Goal: Information Seeking & Learning: Learn about a topic

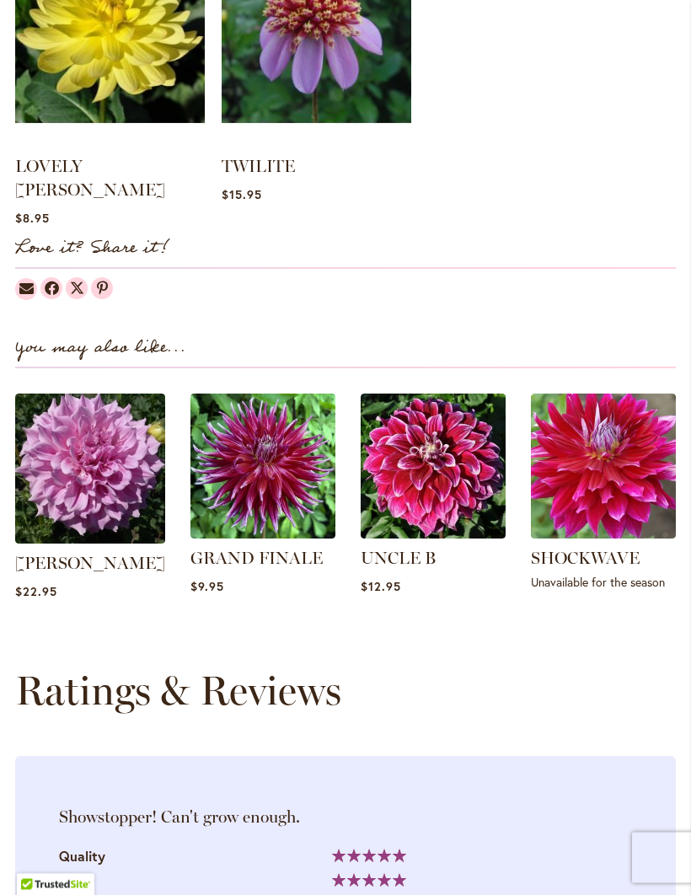
scroll to position [1688, 0]
click at [442, 437] on img at bounding box center [433, 466] width 145 height 145
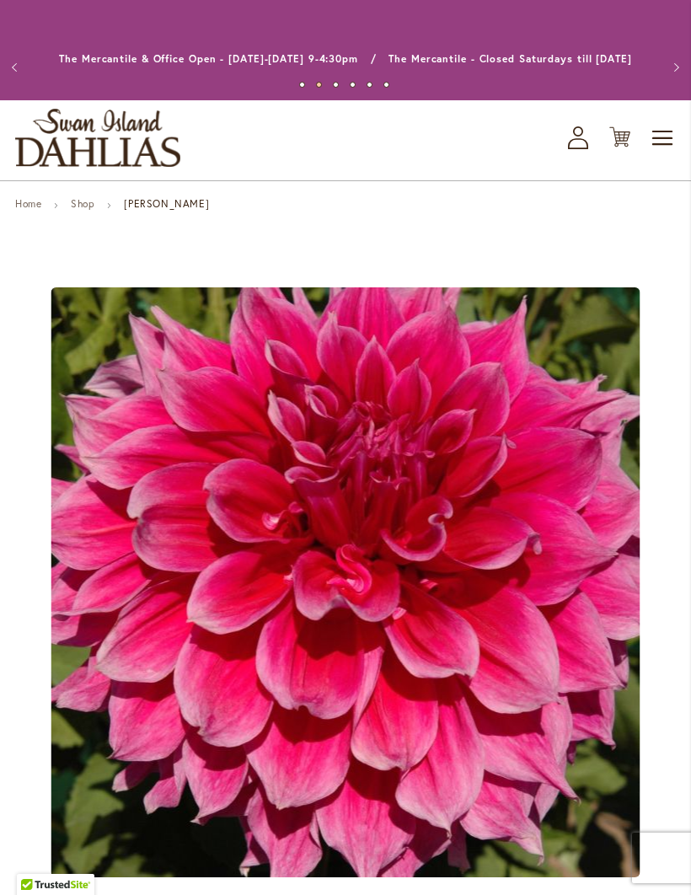
click at [83, 203] on link "Shop" at bounding box center [83, 203] width 24 height 13
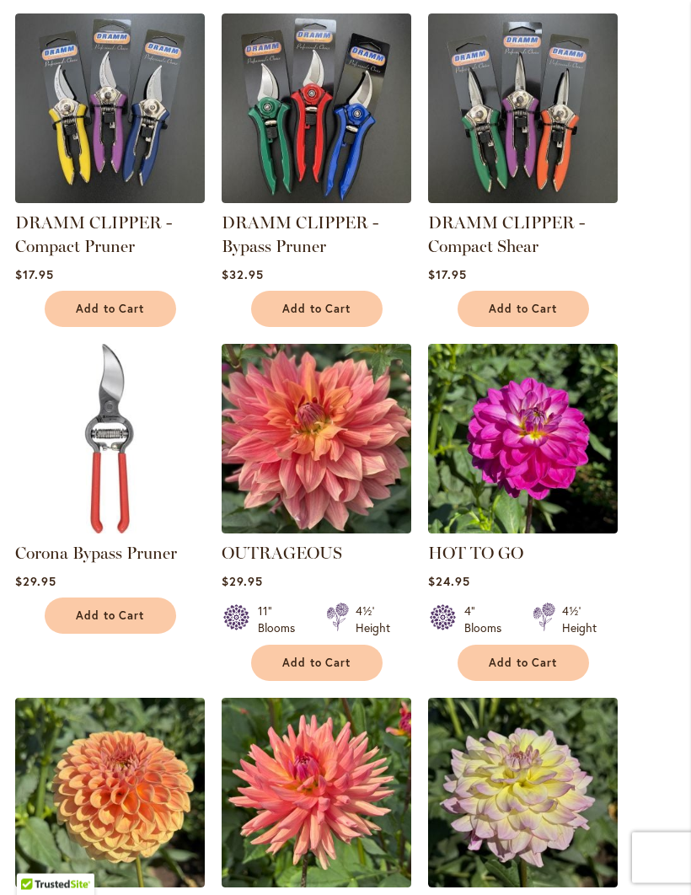
scroll to position [454, 0]
click at [327, 423] on img at bounding box center [317, 439] width 190 height 190
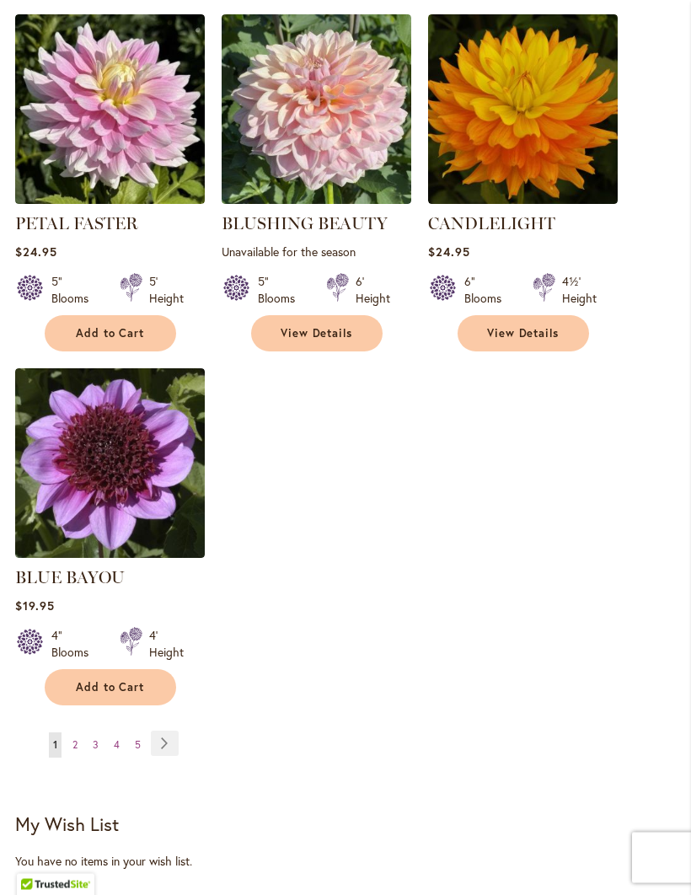
scroll to position [1846, 0]
click at [175, 741] on link "Page Next" at bounding box center [165, 743] width 28 height 25
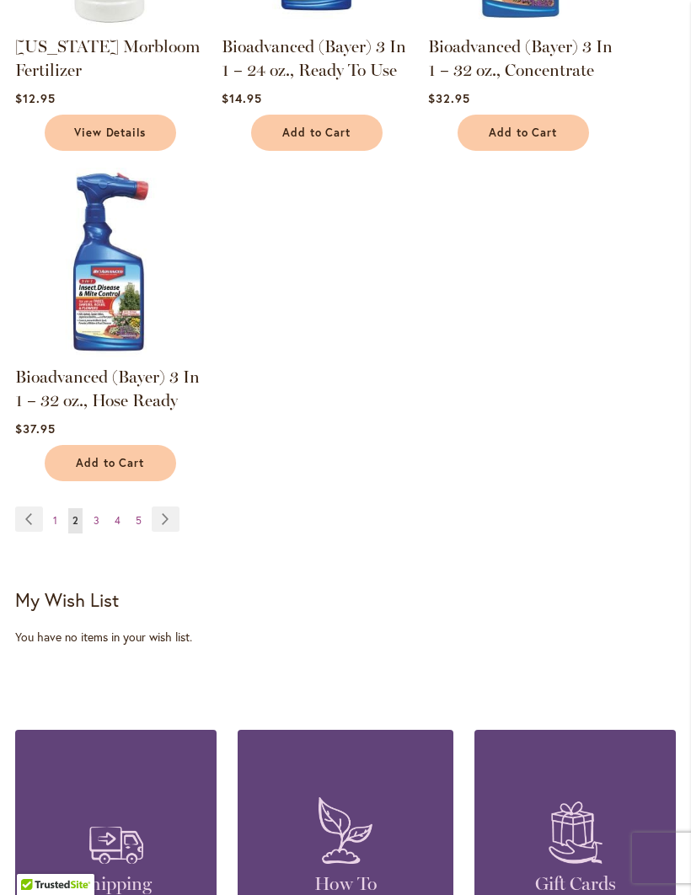
scroll to position [2085, 0]
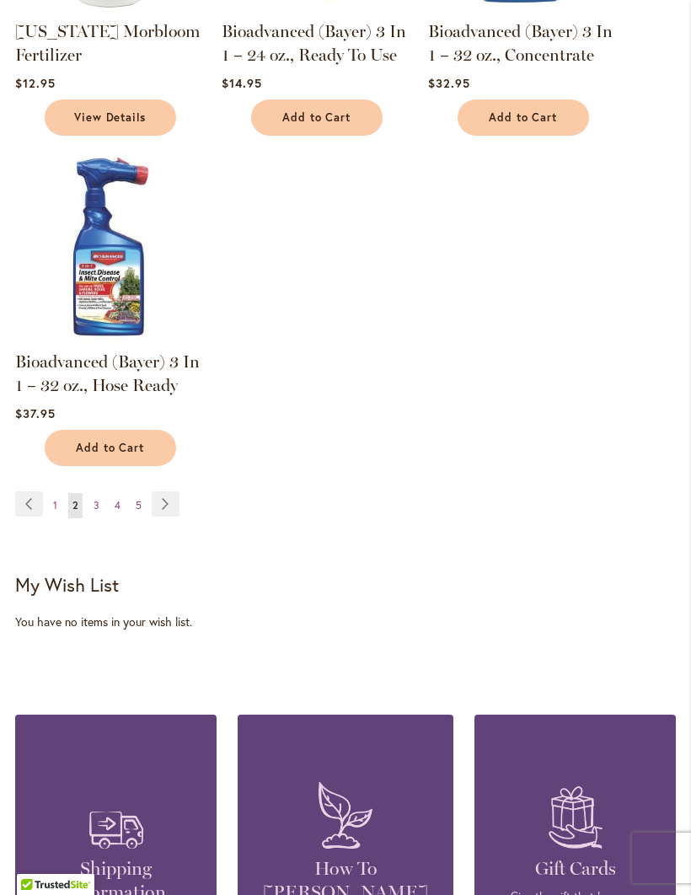
click at [175, 492] on link "Page Next" at bounding box center [166, 504] width 28 height 25
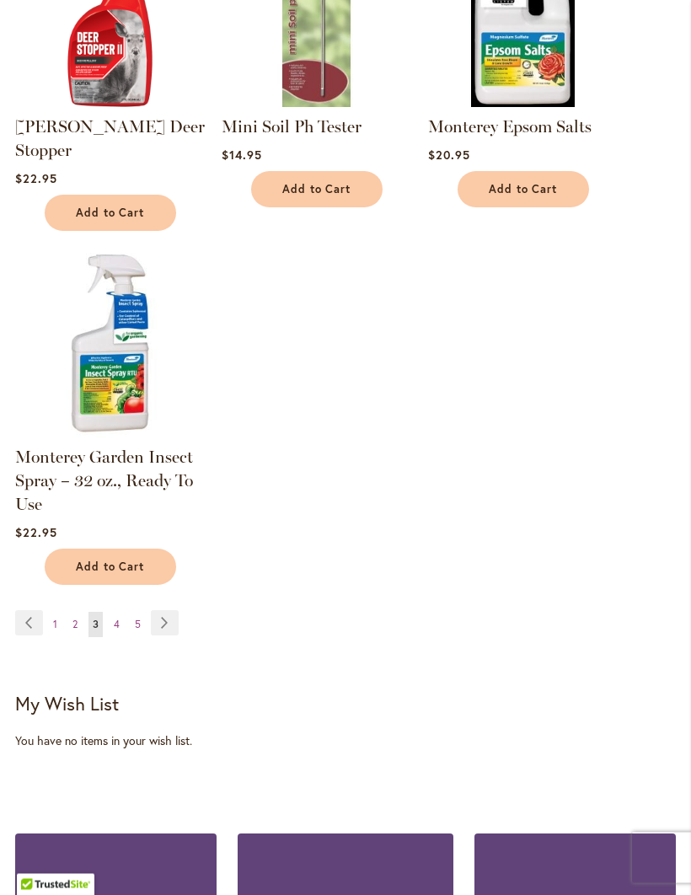
scroll to position [1848, 0]
click at [137, 618] on span "5" at bounding box center [138, 624] width 6 height 13
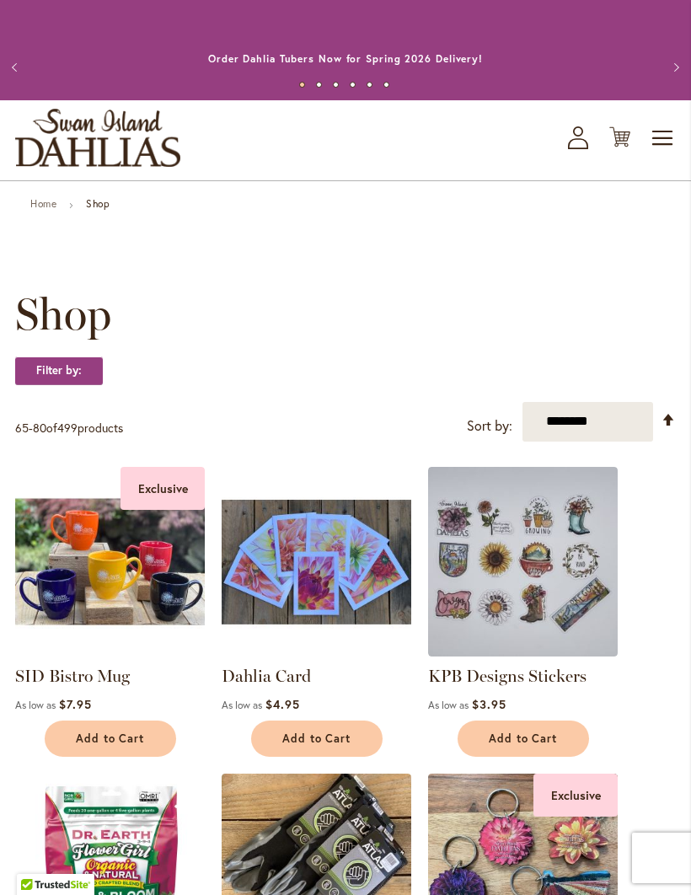
click at [664, 135] on span "Toggle Nav" at bounding box center [663, 138] width 25 height 34
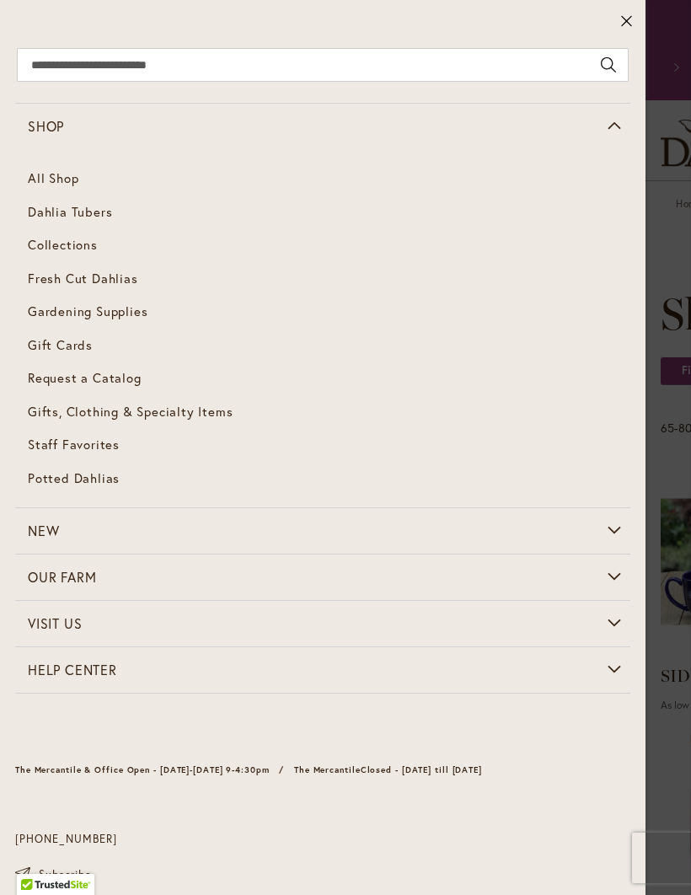
click at [58, 214] on span "Dahlia Tubers" at bounding box center [70, 211] width 84 height 17
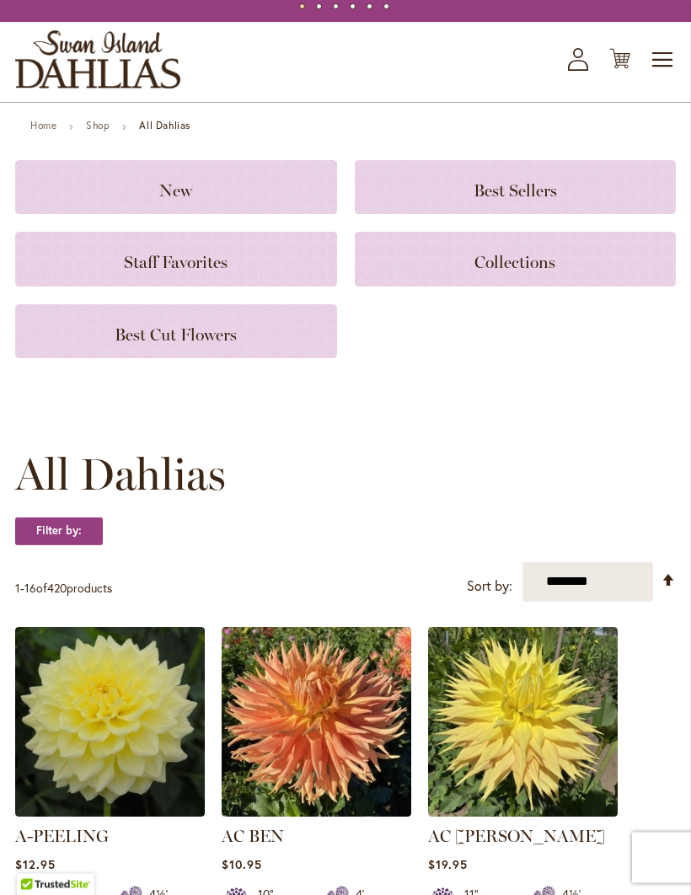
scroll to position [85, 0]
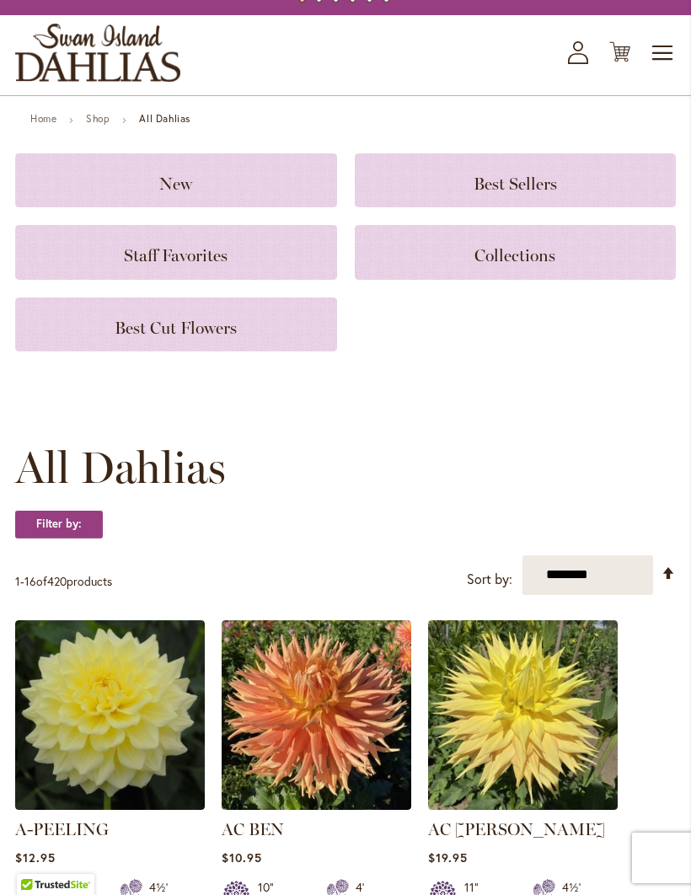
click at [148, 328] on span "Best Cut Flowers" at bounding box center [176, 328] width 122 height 20
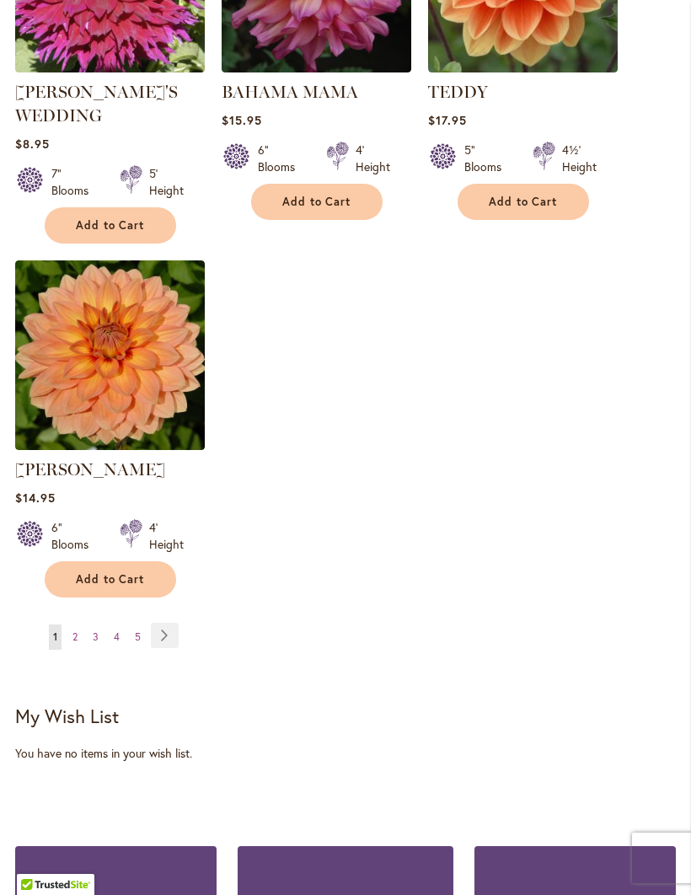
scroll to position [2027, 0]
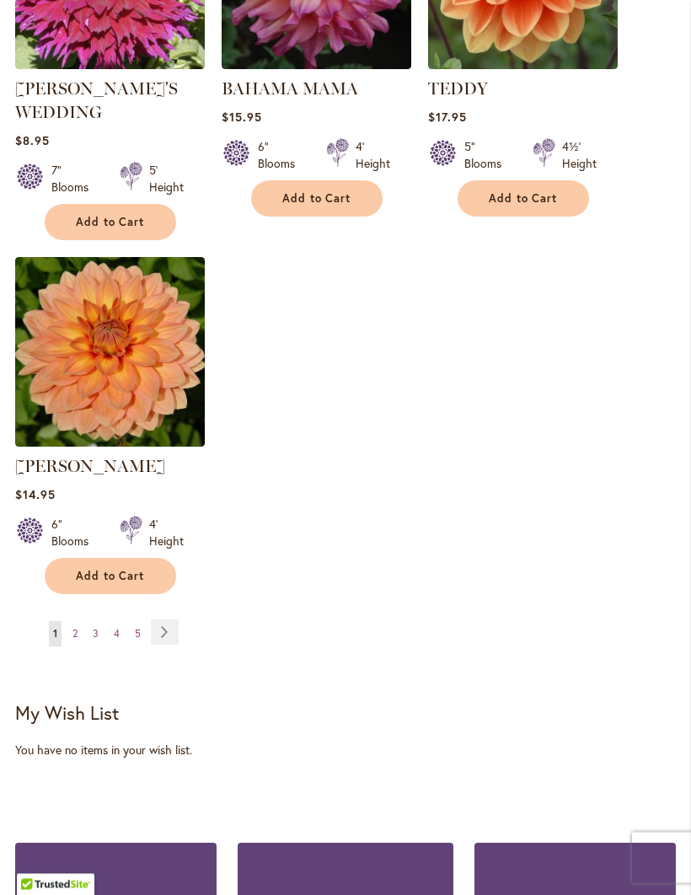
click at [160, 621] on link "Page Next" at bounding box center [165, 633] width 28 height 25
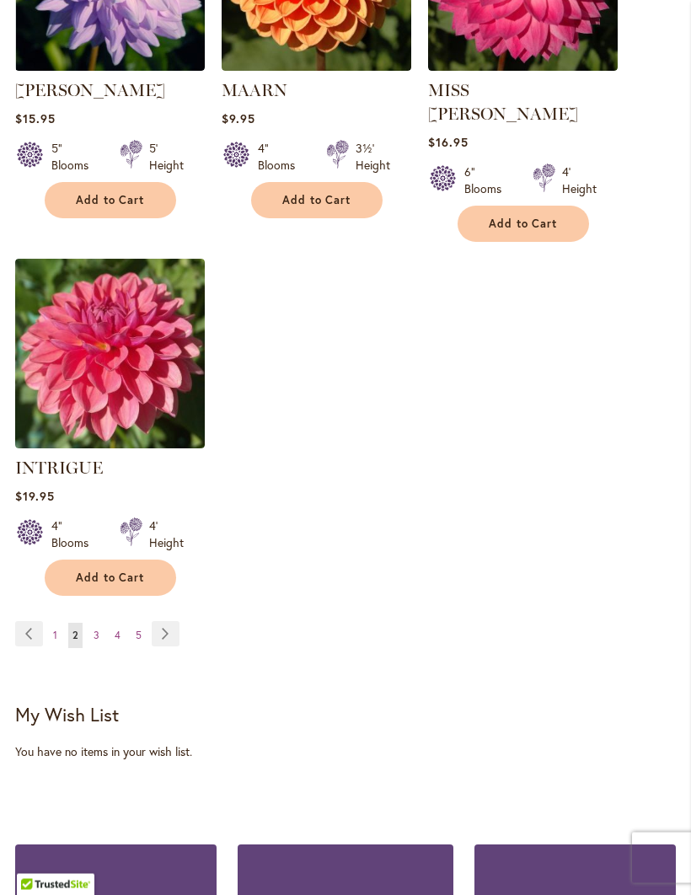
scroll to position [2002, 0]
click at [164, 621] on link "Page Next" at bounding box center [166, 633] width 28 height 25
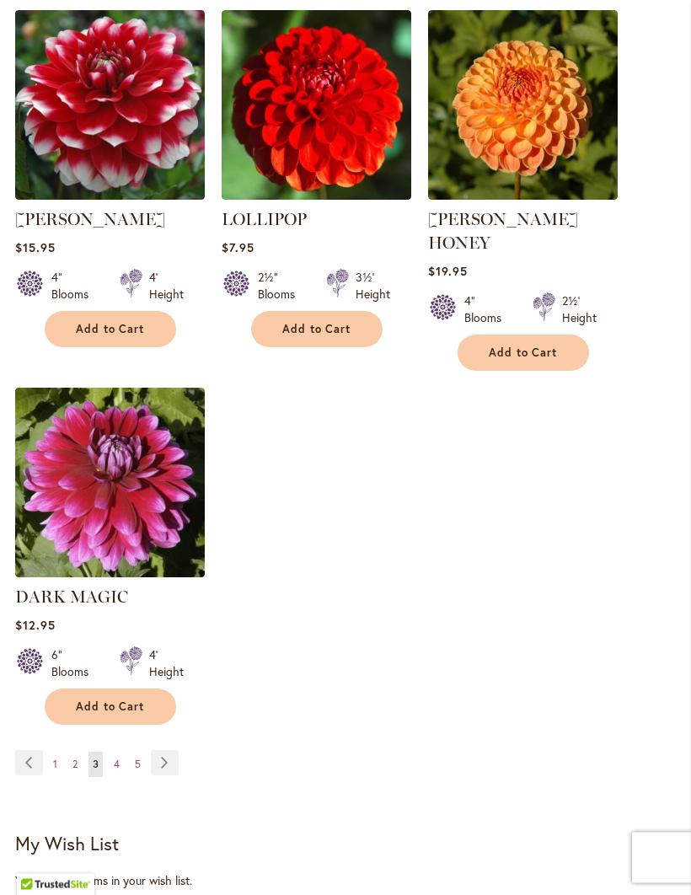
scroll to position [1921, 0]
click at [162, 750] on link "Page Next" at bounding box center [165, 762] width 28 height 25
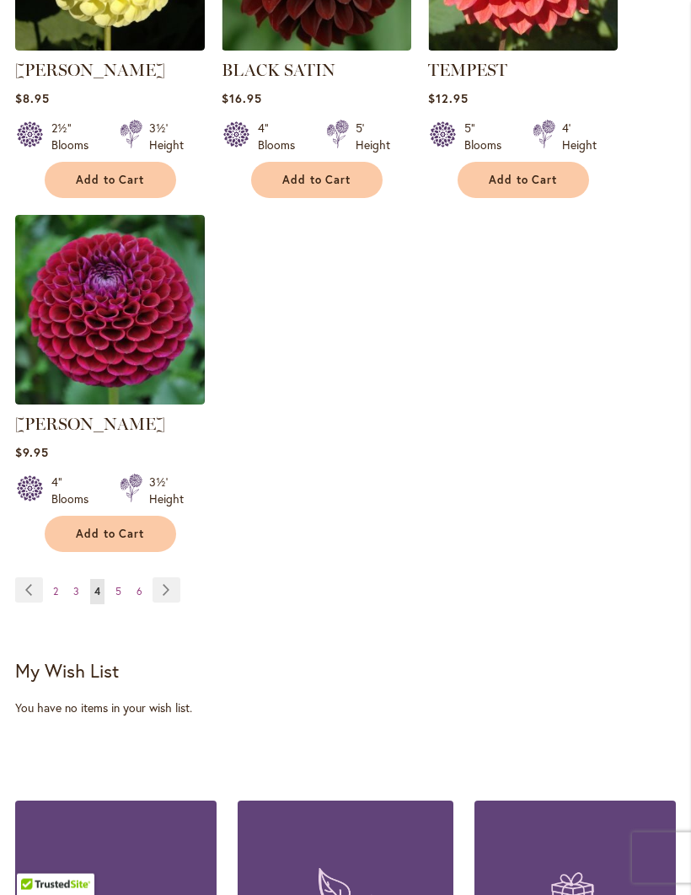
scroll to position [2094, 0]
click at [167, 578] on link "Page Next" at bounding box center [167, 590] width 28 height 25
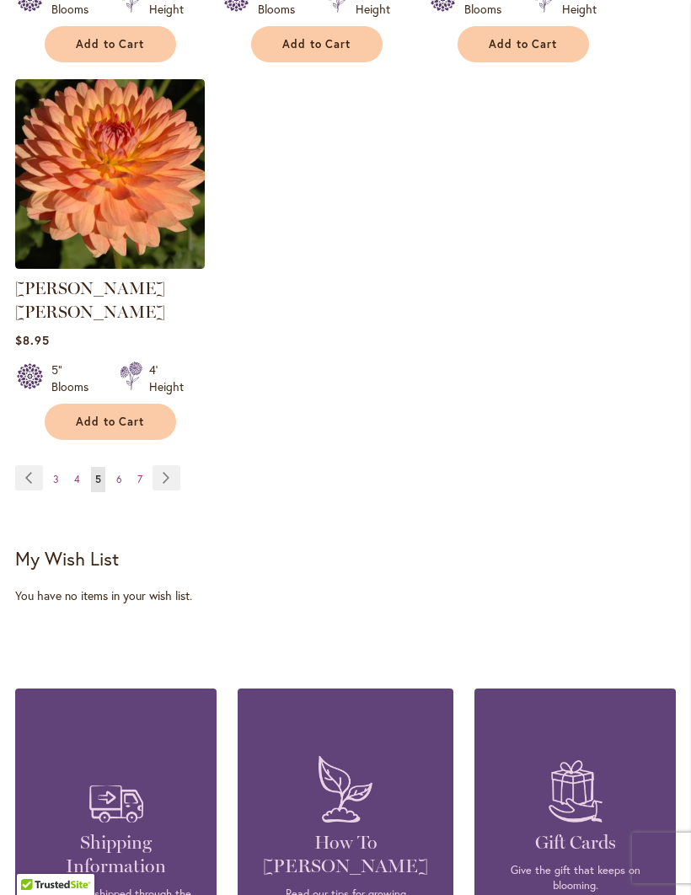
scroll to position [2173, 0]
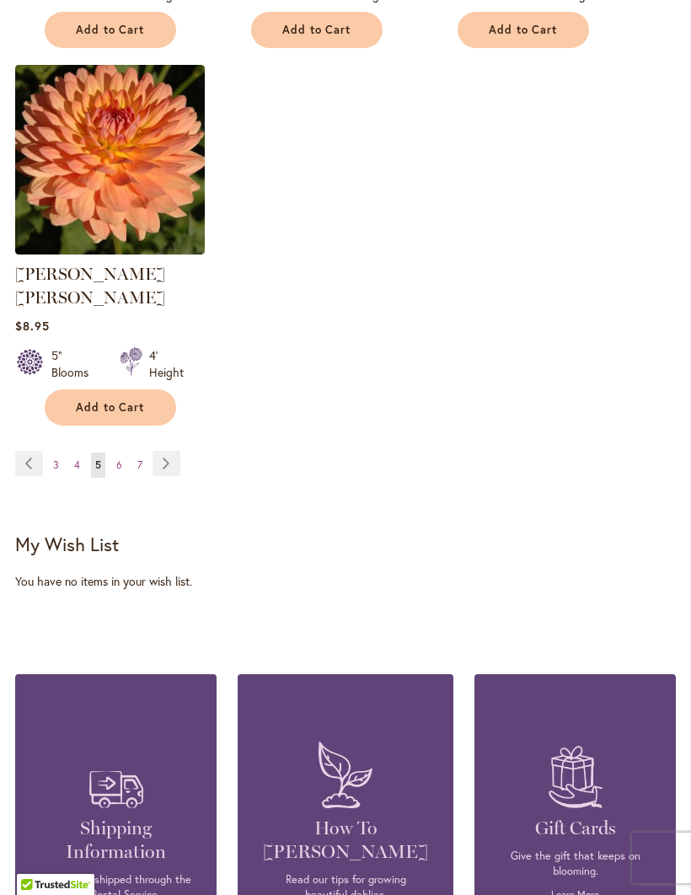
click at [166, 451] on link "Page Next" at bounding box center [167, 463] width 28 height 25
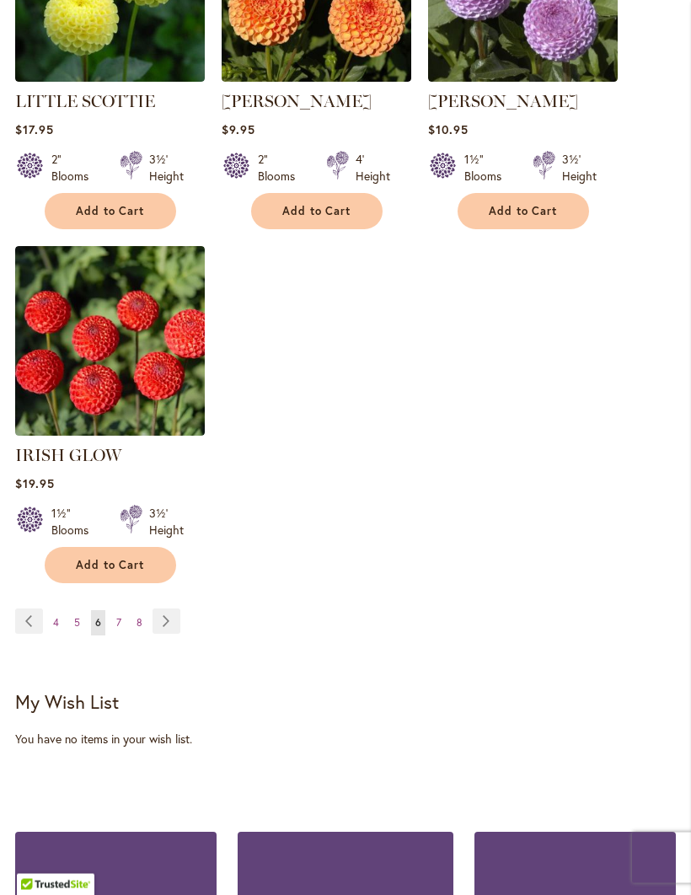
scroll to position [2104, 0]
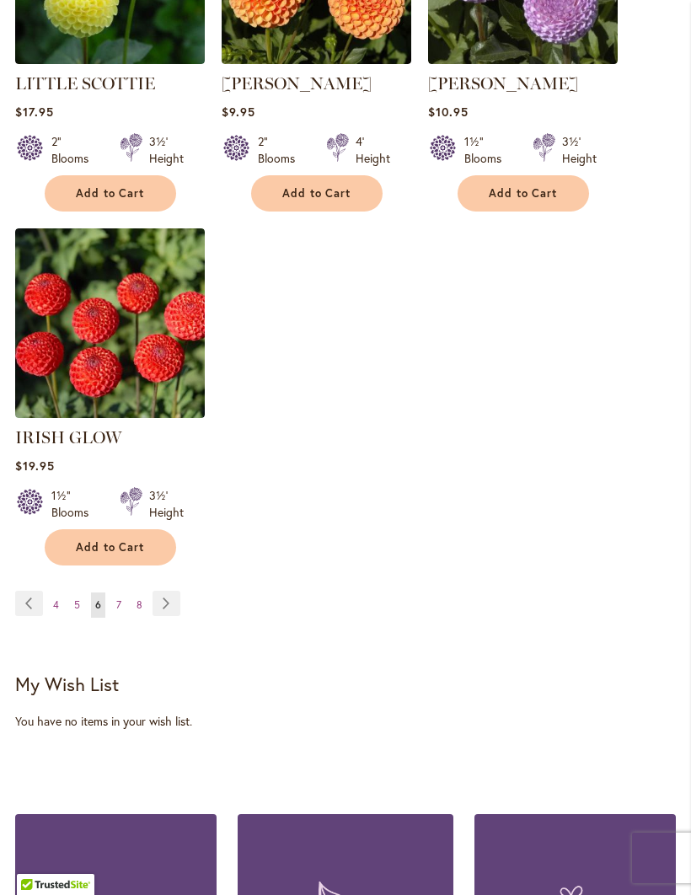
click at [164, 591] on link "Page Next" at bounding box center [167, 603] width 28 height 25
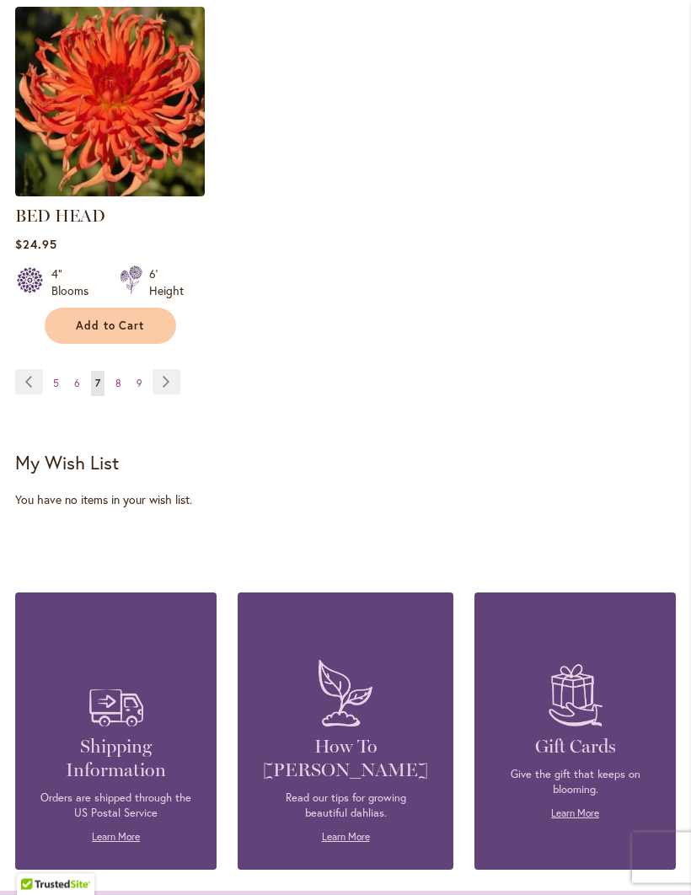
scroll to position [2255, 0]
click at [172, 369] on link "Page Next" at bounding box center [167, 381] width 28 height 25
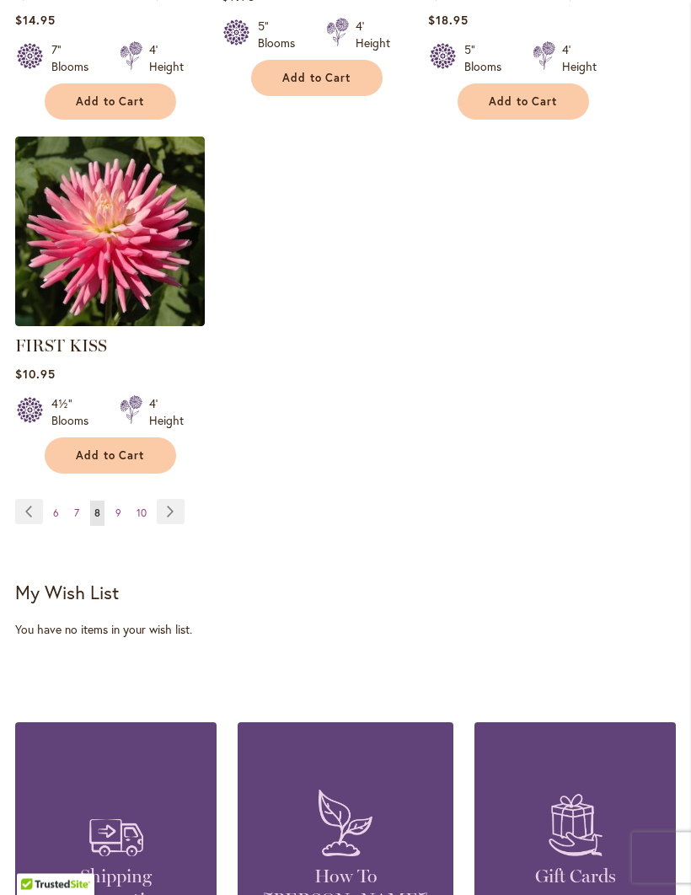
scroll to position [2150, 0]
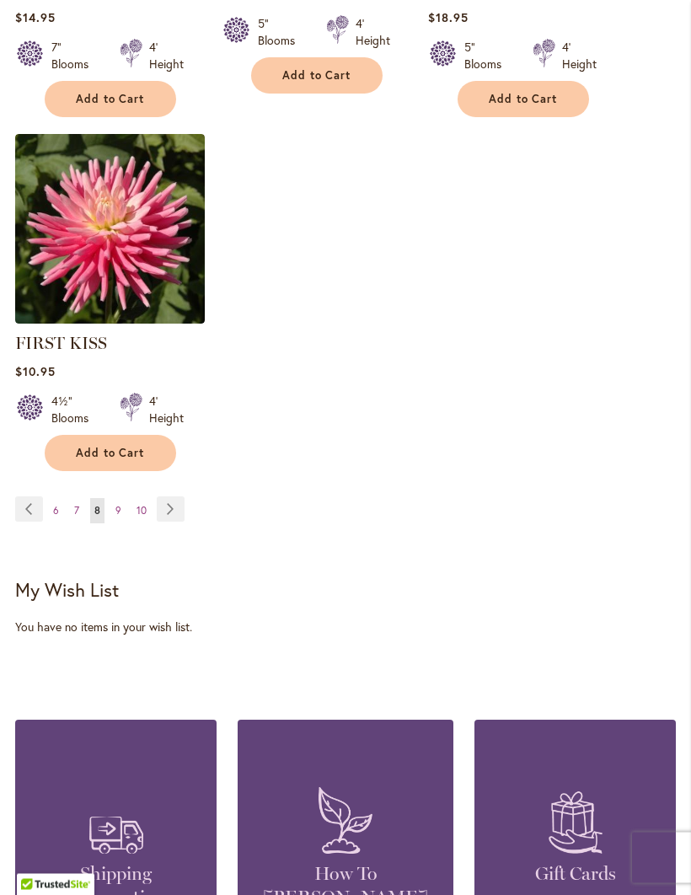
click at [175, 497] on link "Page Next" at bounding box center [171, 509] width 28 height 25
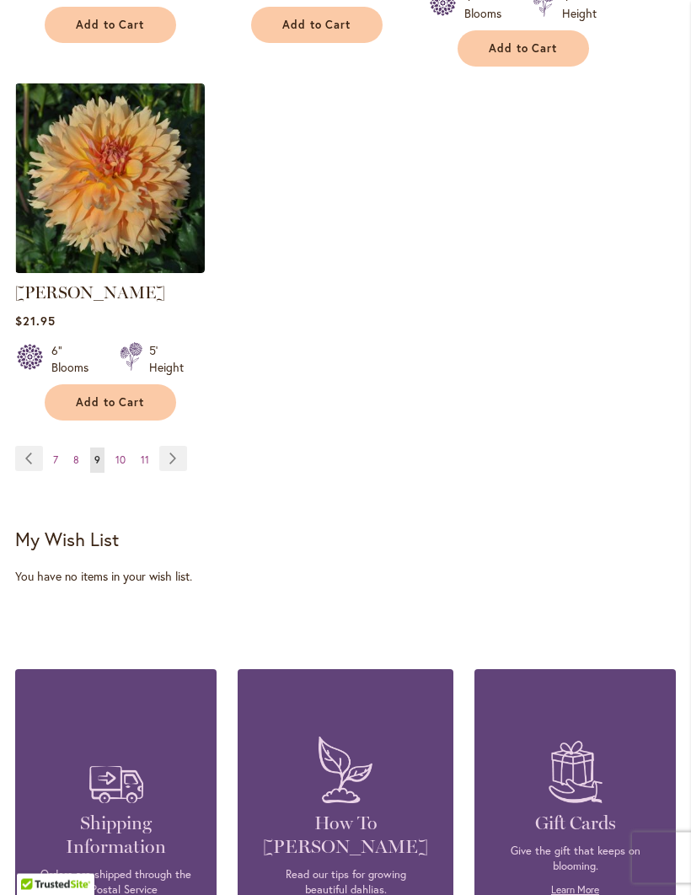
scroll to position [2239, 0]
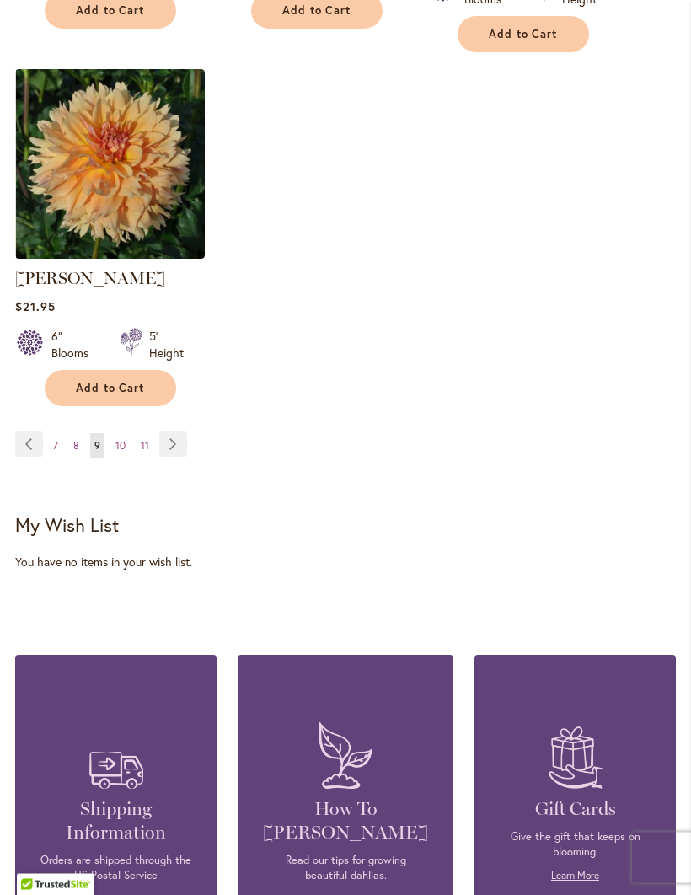
click at [171, 433] on link "Page Next" at bounding box center [173, 445] width 28 height 25
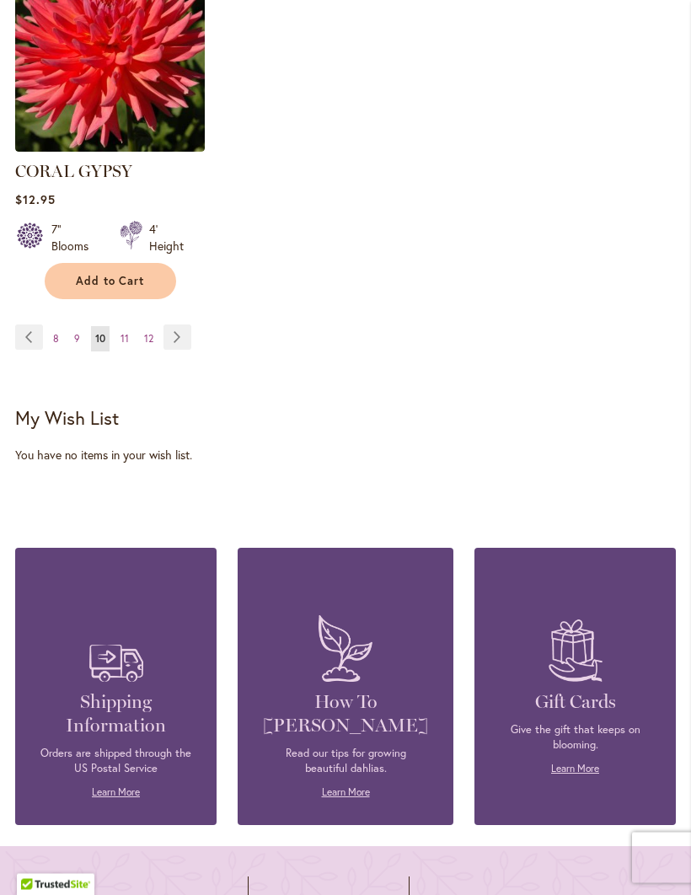
scroll to position [2307, 0]
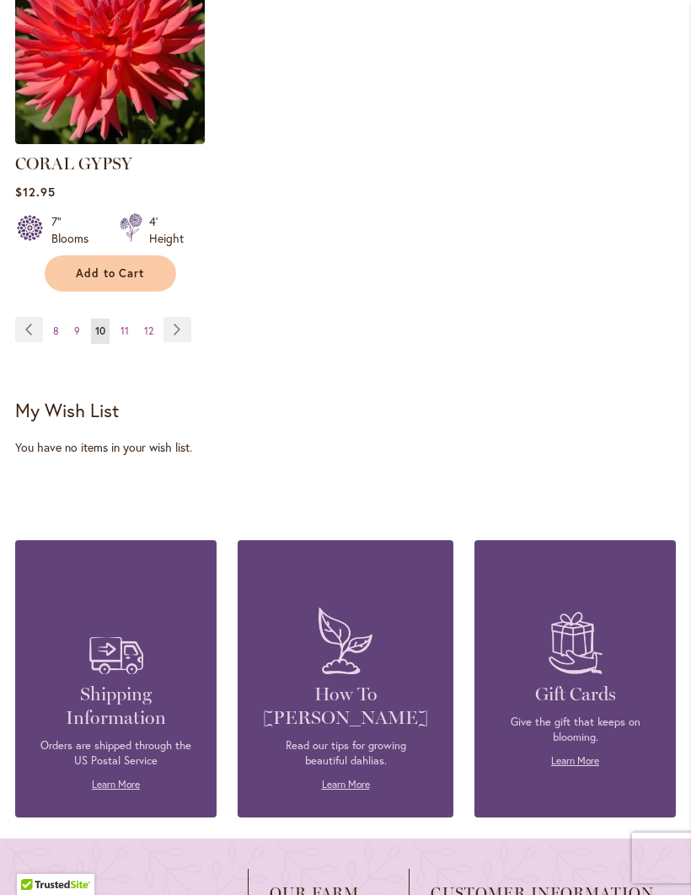
click at [181, 317] on link "Page Next" at bounding box center [178, 329] width 28 height 25
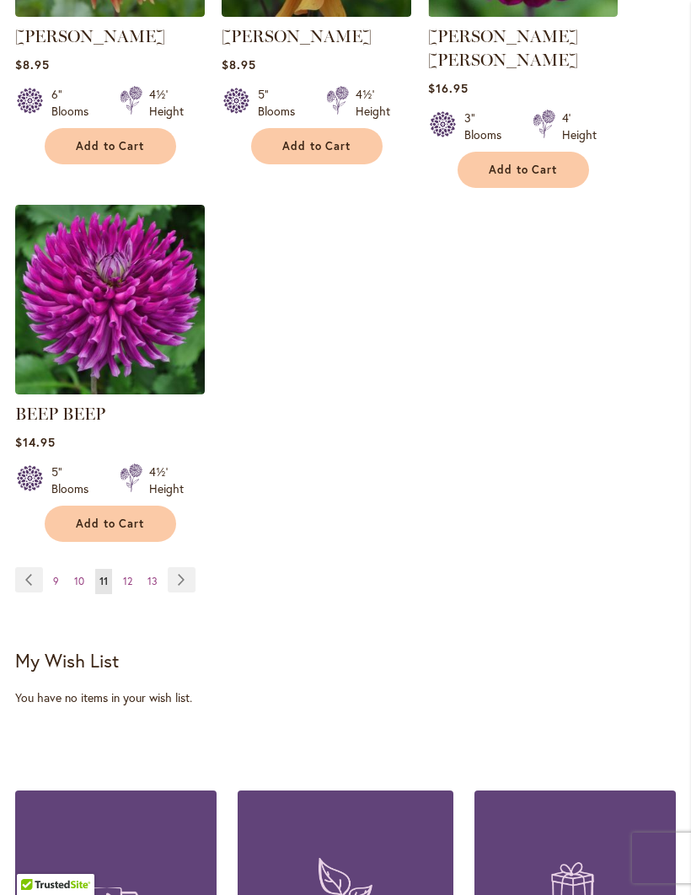
scroll to position [2145, 0]
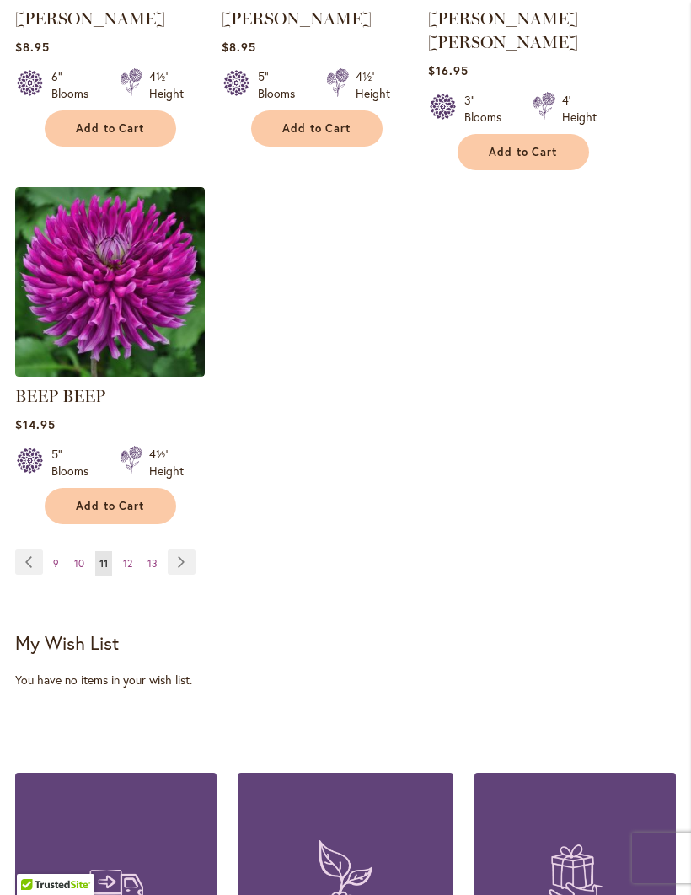
click at [179, 550] on link "Page Next" at bounding box center [182, 562] width 28 height 25
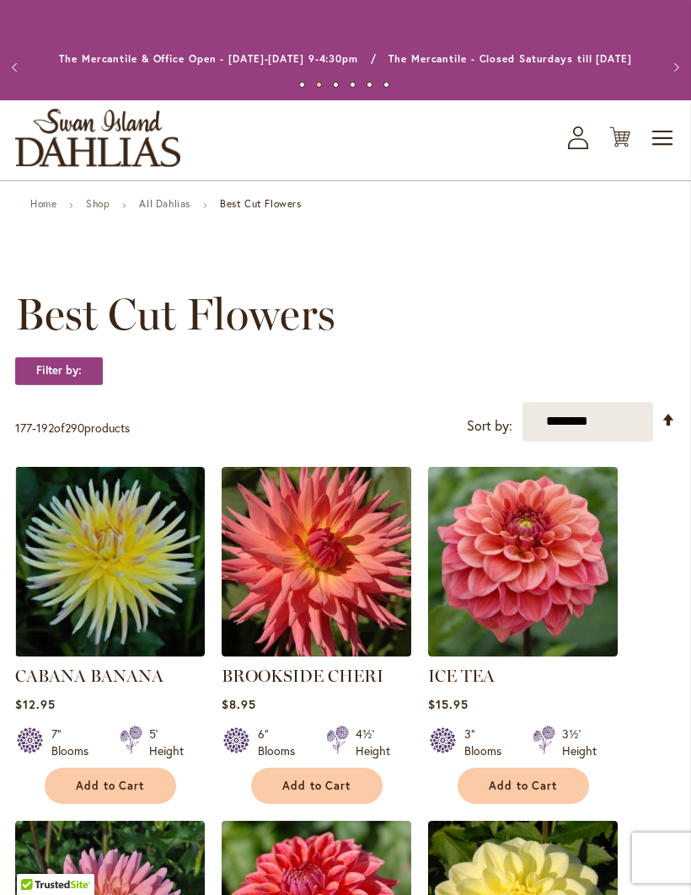
click at [356, 775] on button "Add to Cart" at bounding box center [317, 786] width 132 height 36
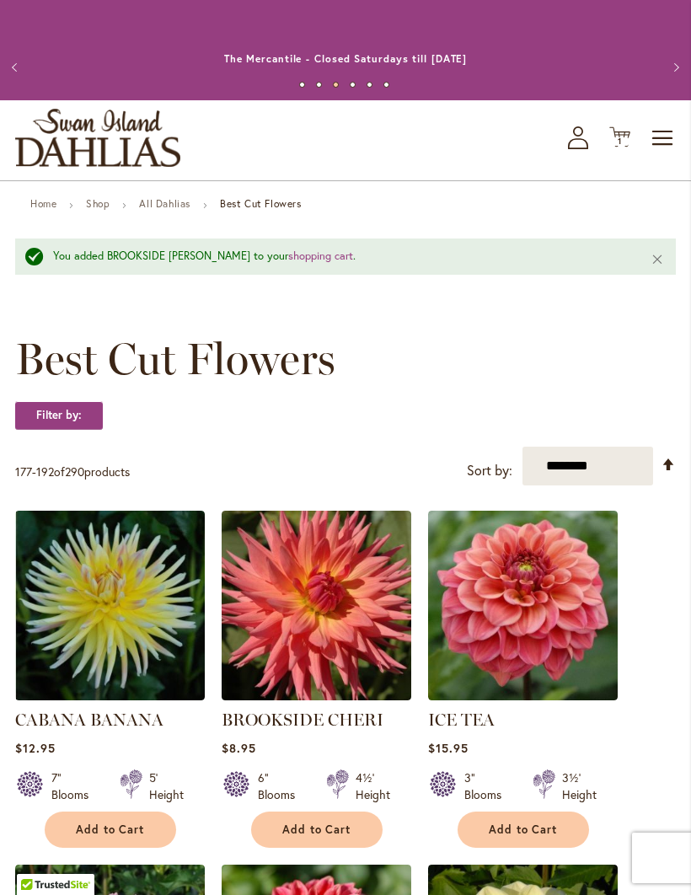
click at [350, 756] on div "6" Blooms 4½' Height" at bounding box center [317, 779] width 190 height 47
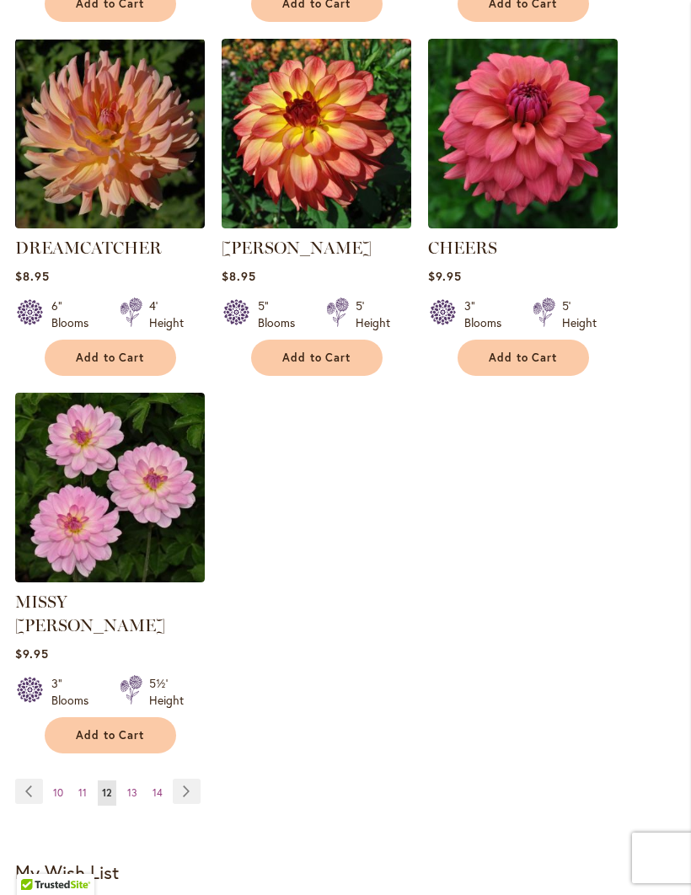
scroll to position [1889, 0]
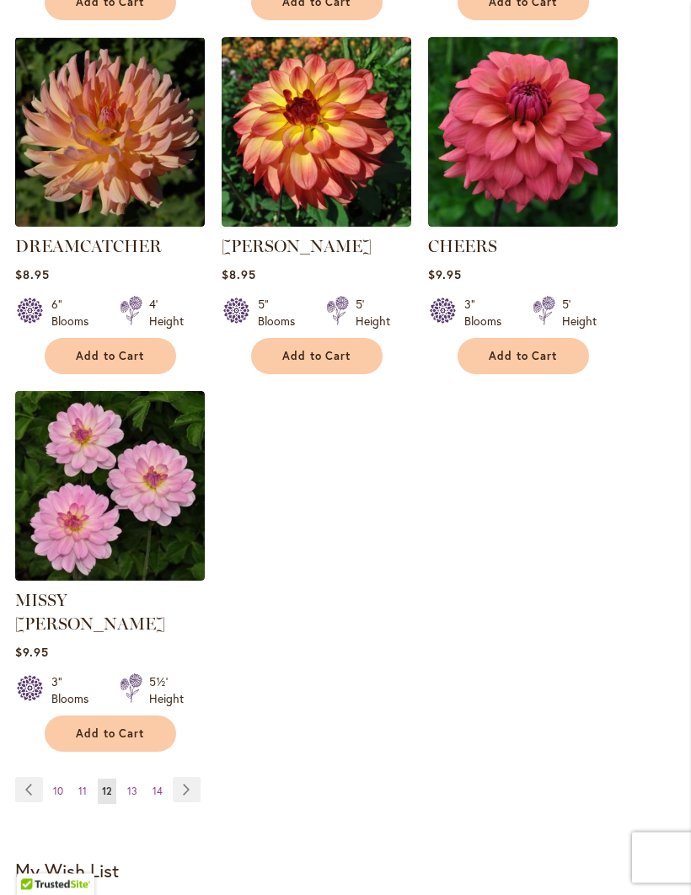
click at [132, 786] on span "13" at bounding box center [132, 792] width 10 height 13
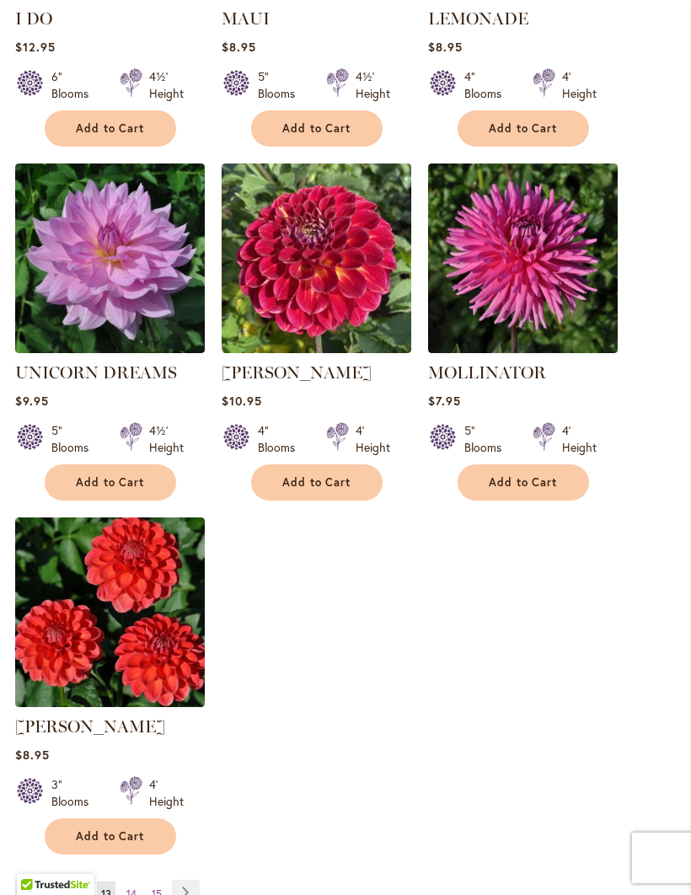
scroll to position [1768, 0]
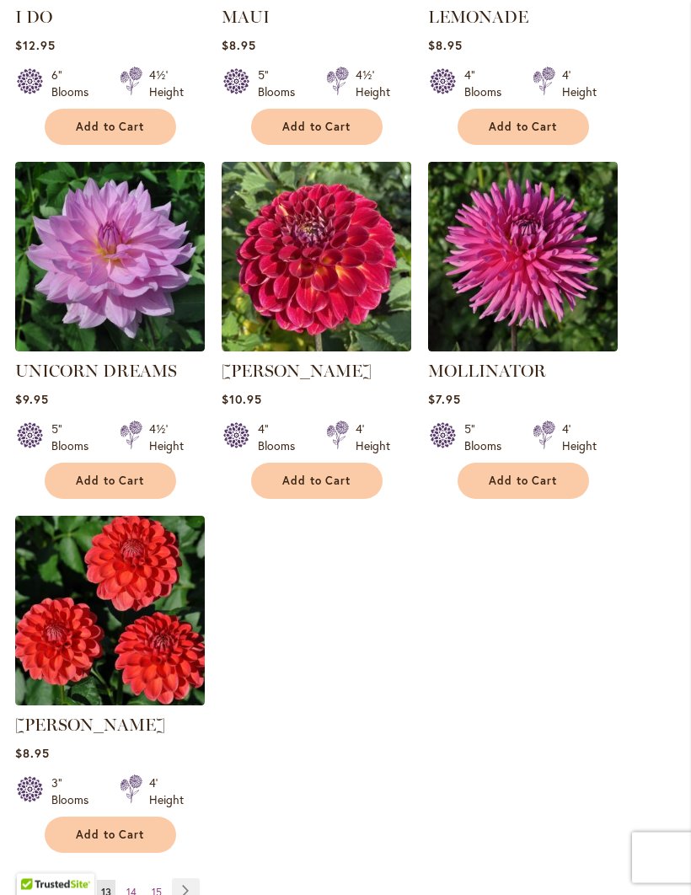
click at [163, 881] on link "Page 15" at bounding box center [157, 893] width 19 height 25
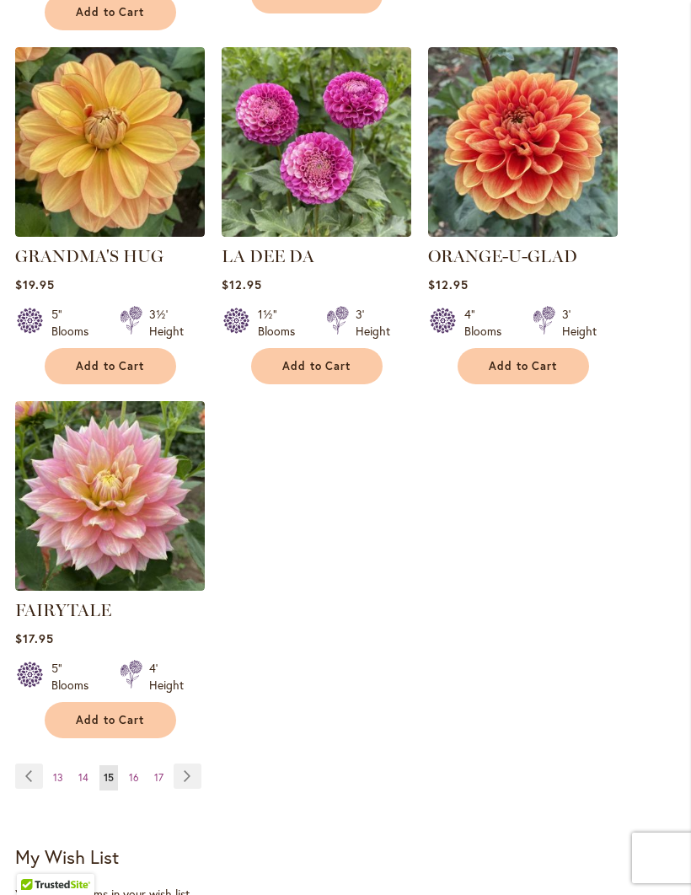
scroll to position [1900, 0]
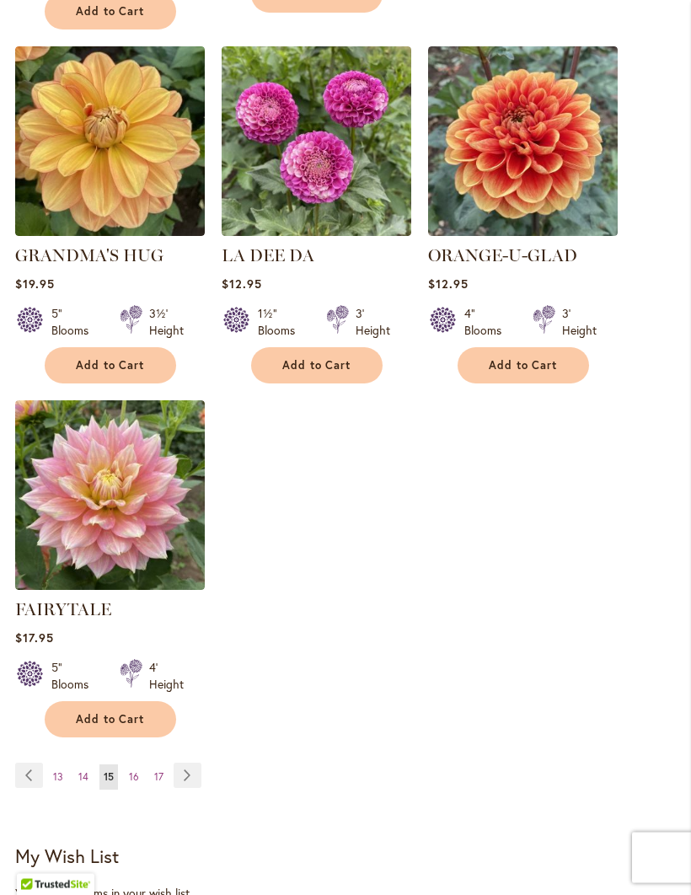
click at [164, 775] on link "Page 17" at bounding box center [159, 778] width 18 height 25
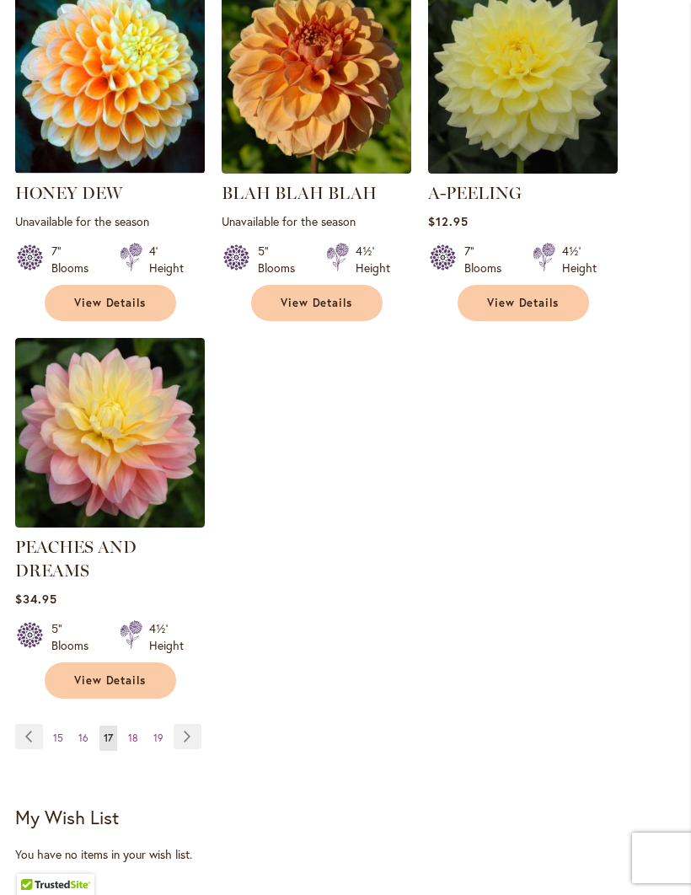
scroll to position [1932, 0]
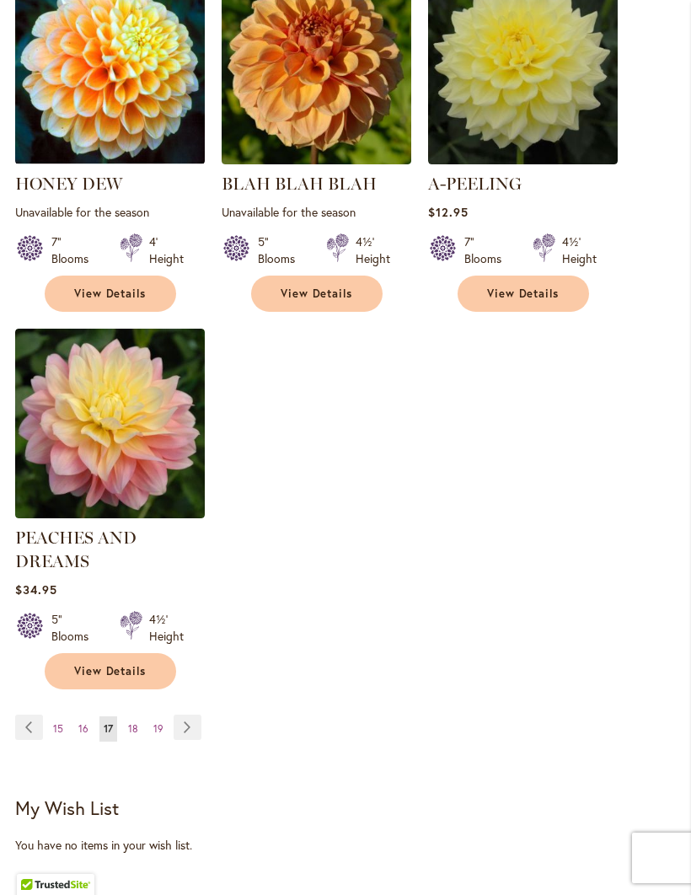
click at [161, 717] on link "Page 19" at bounding box center [158, 729] width 19 height 25
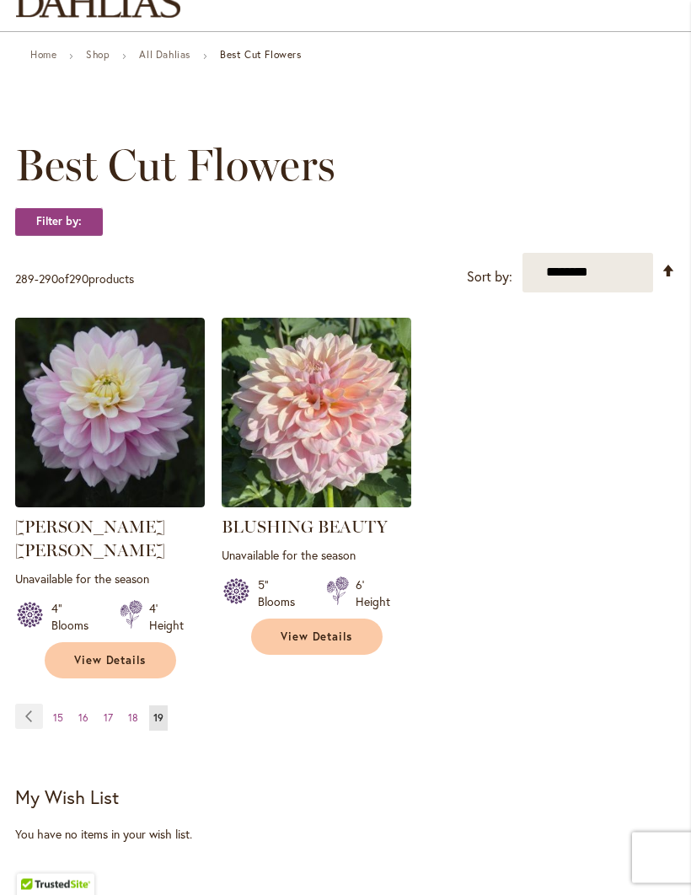
scroll to position [157, 0]
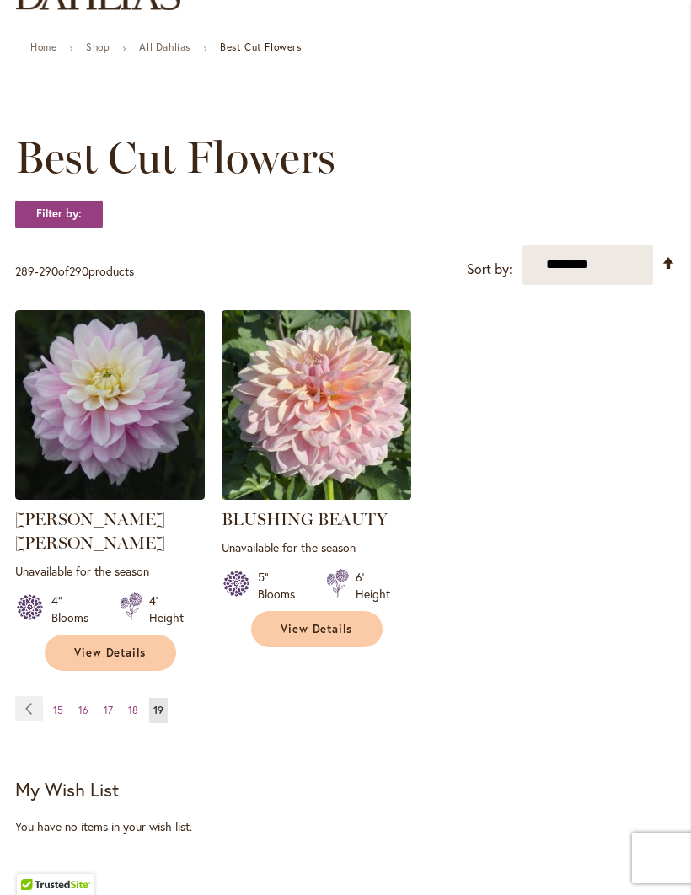
click at [134, 704] on span "18" at bounding box center [133, 710] width 10 height 13
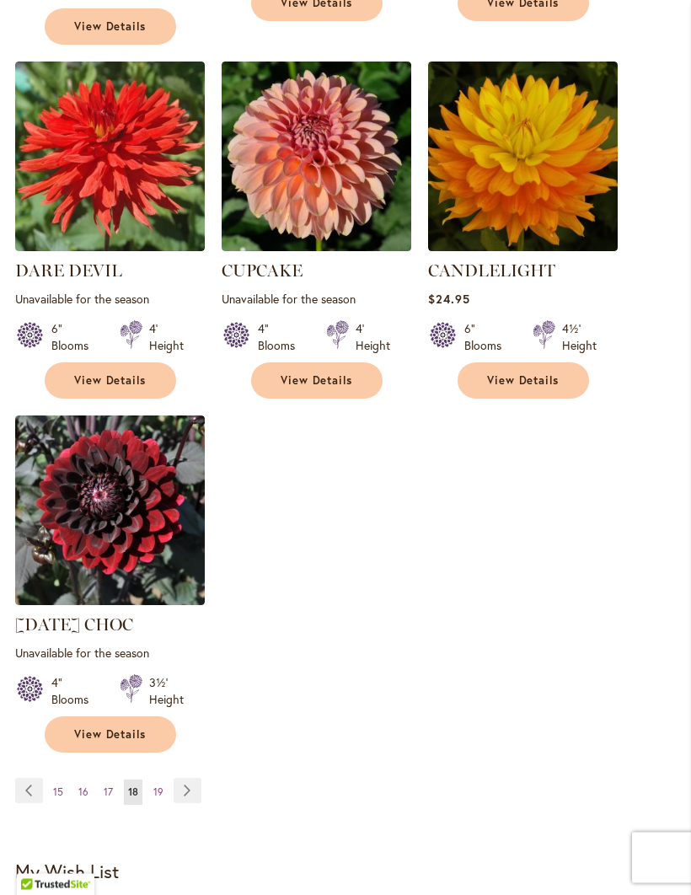
scroll to position [1869, 0]
click at [116, 780] on link "Page 17" at bounding box center [108, 792] width 18 height 25
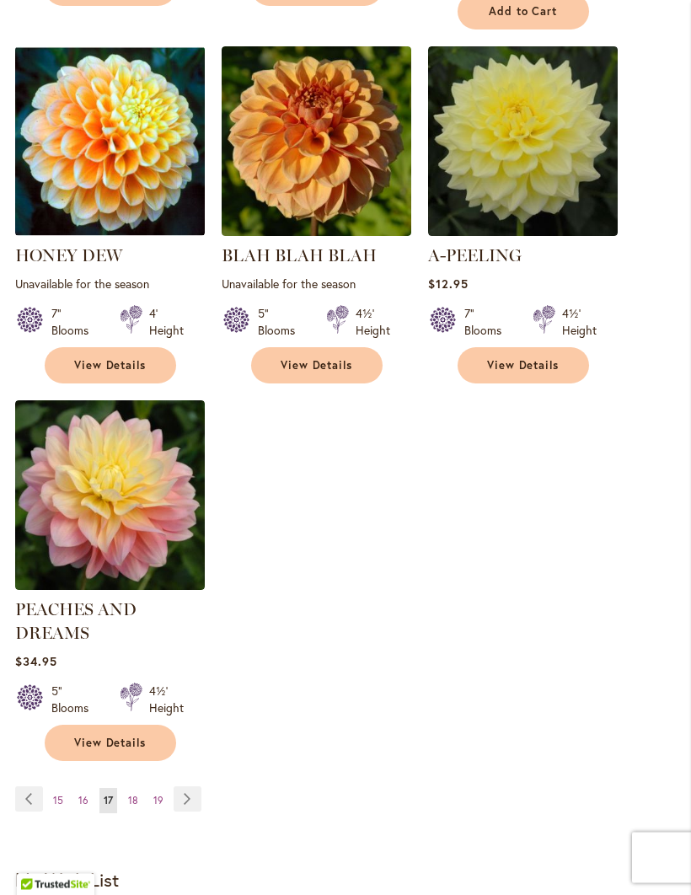
scroll to position [1861, 0]
click at [92, 788] on link "Page 16" at bounding box center [83, 800] width 19 height 25
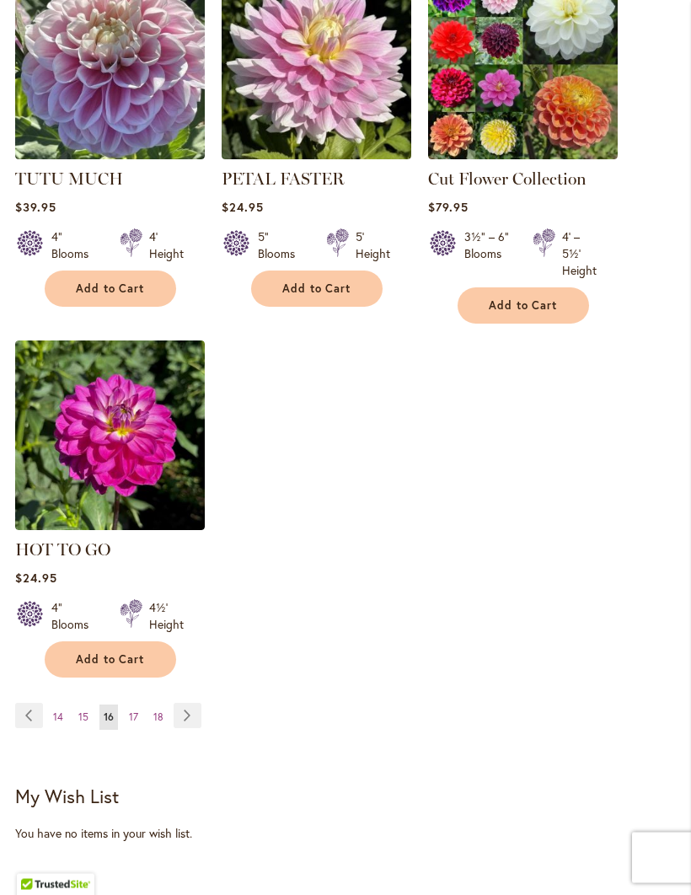
scroll to position [1978, 0]
click at [91, 713] on link "Page 15" at bounding box center [83, 717] width 19 height 25
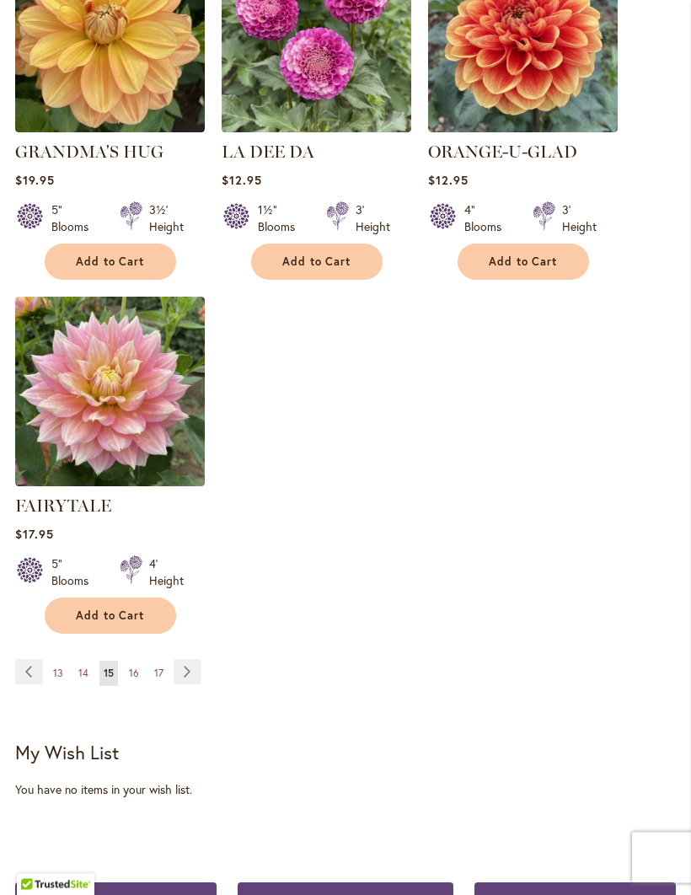
scroll to position [2005, 0]
click at [85, 670] on span "14" at bounding box center [83, 673] width 10 height 13
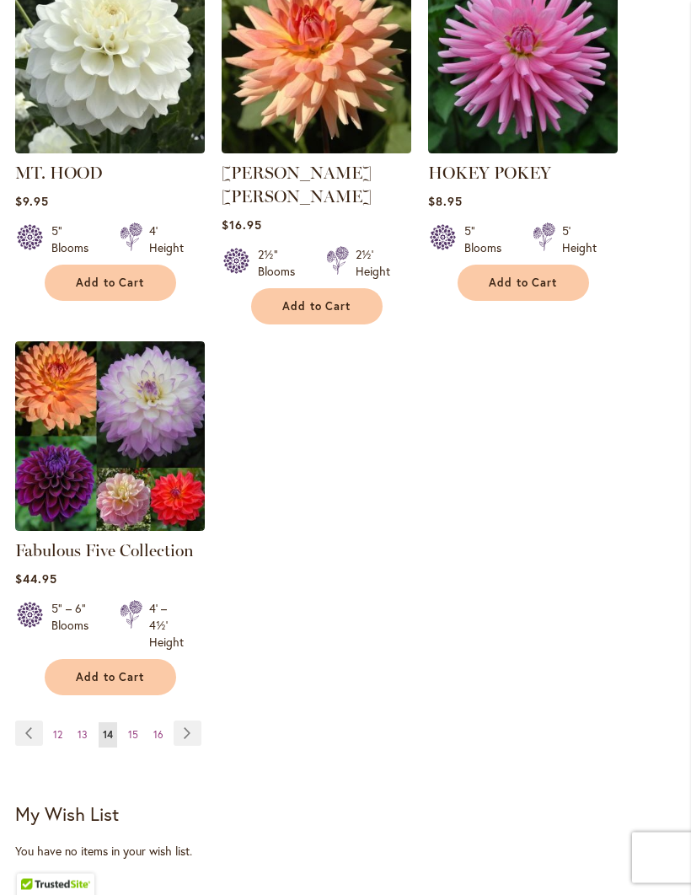
scroll to position [1944, 0]
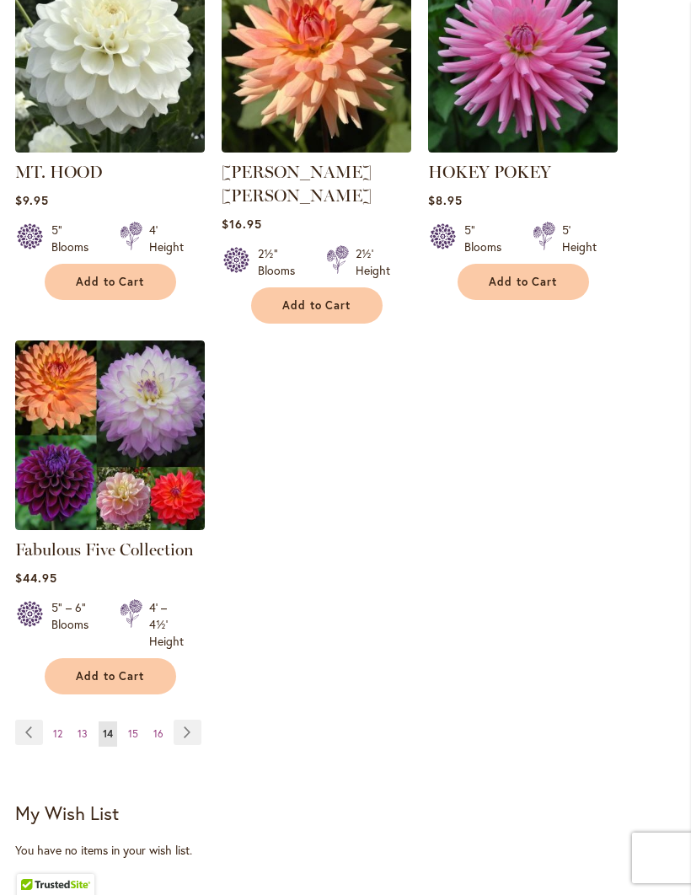
click at [78, 728] on span "13" at bounding box center [83, 734] width 10 height 13
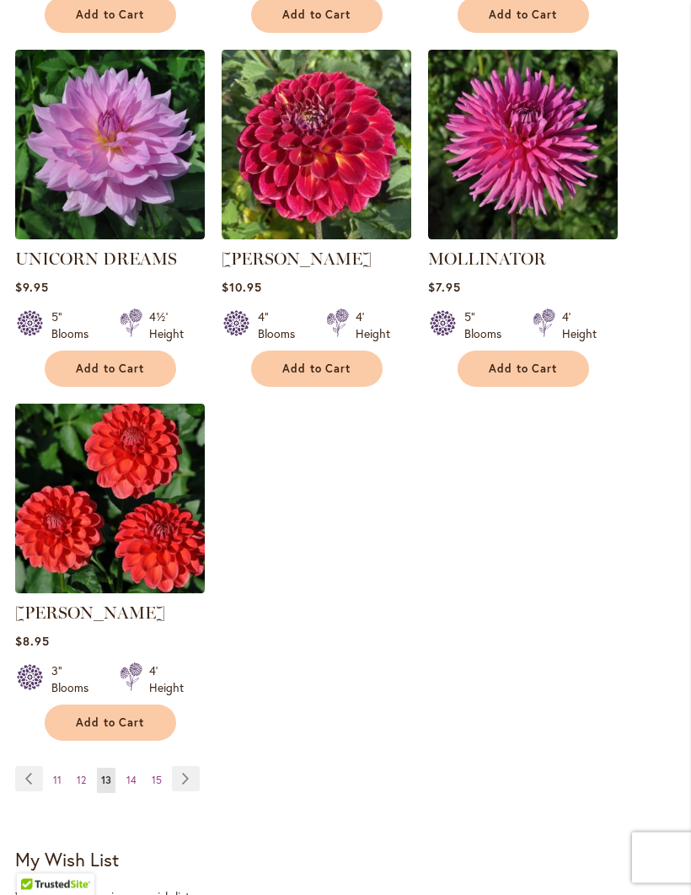
scroll to position [1891, 0]
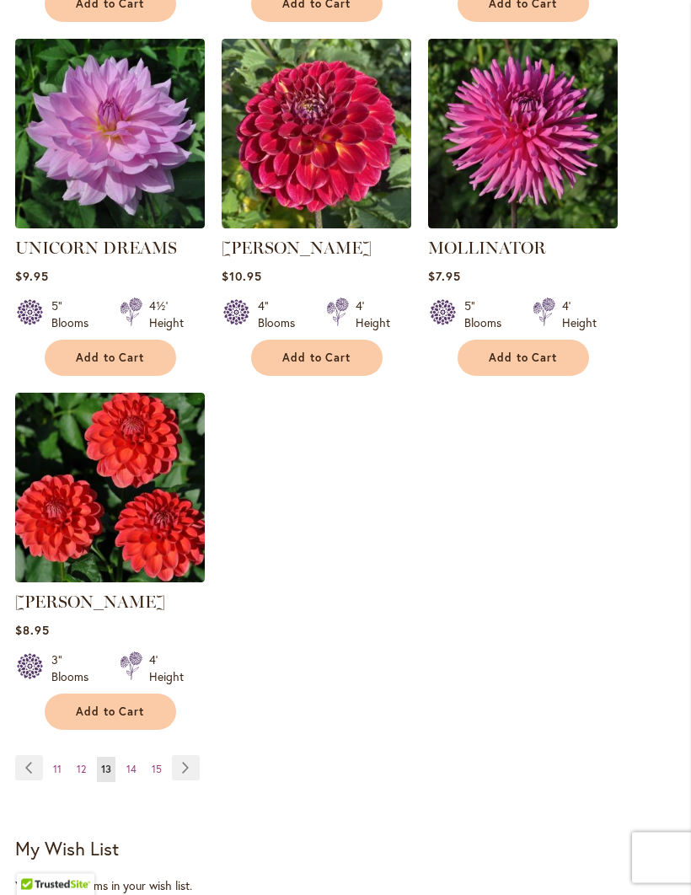
click at [87, 758] on link "Page 12" at bounding box center [82, 770] width 18 height 25
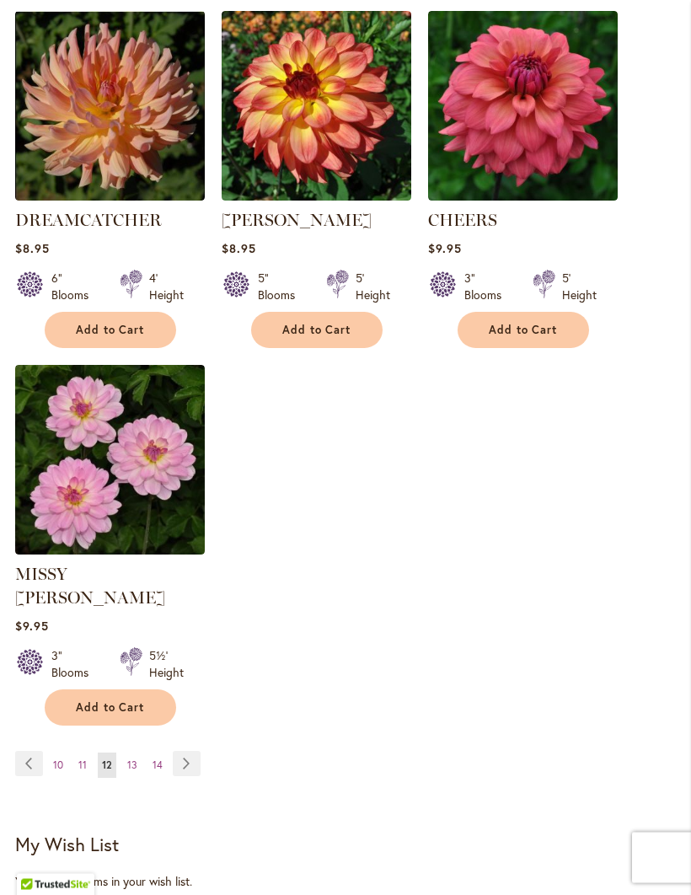
scroll to position [1873, 0]
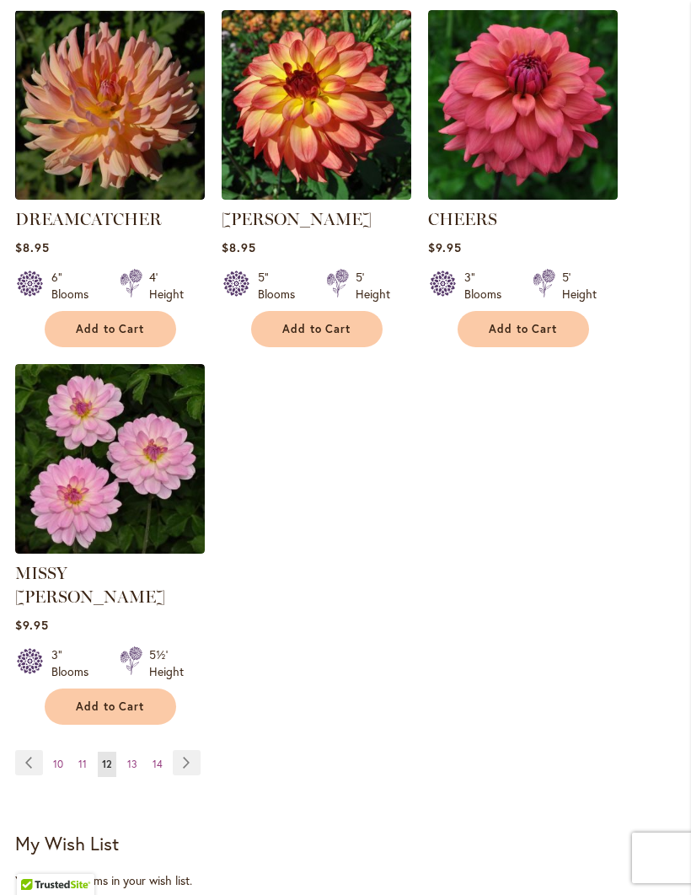
click at [85, 758] on span "11" at bounding box center [82, 764] width 8 height 13
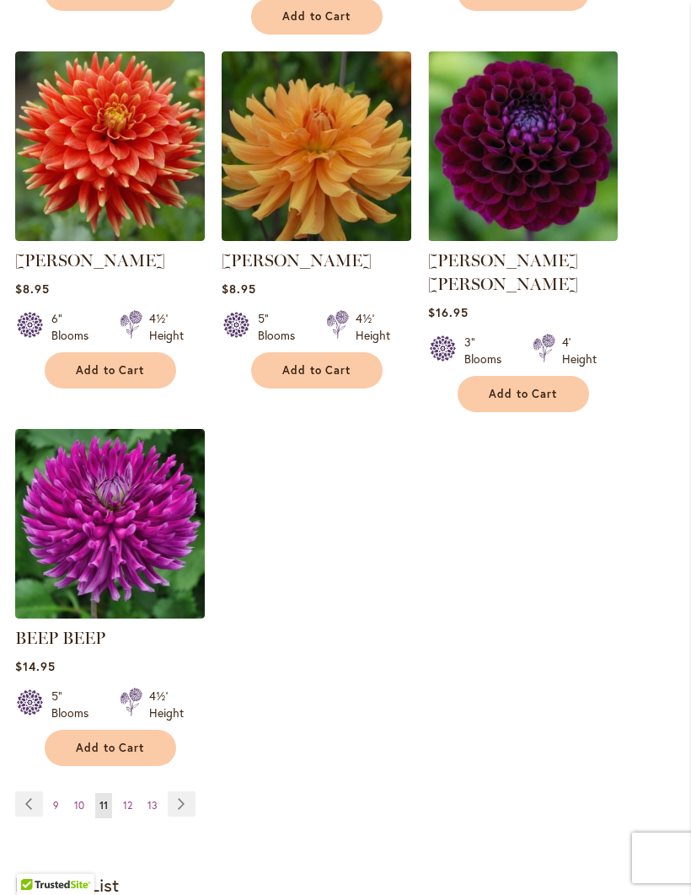
scroll to position [1907, 0]
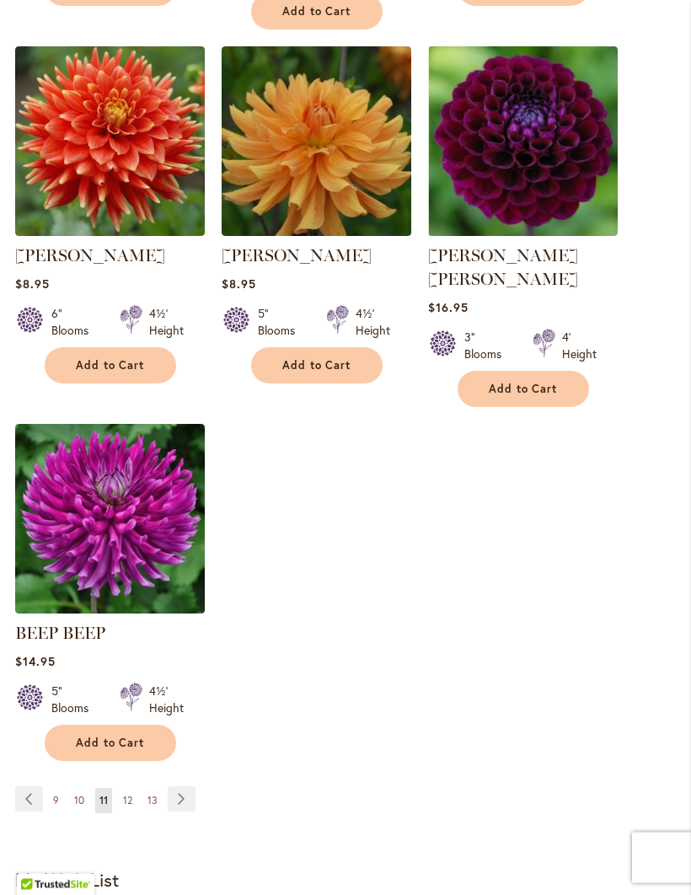
click at [78, 795] on span "10" at bounding box center [79, 801] width 10 height 13
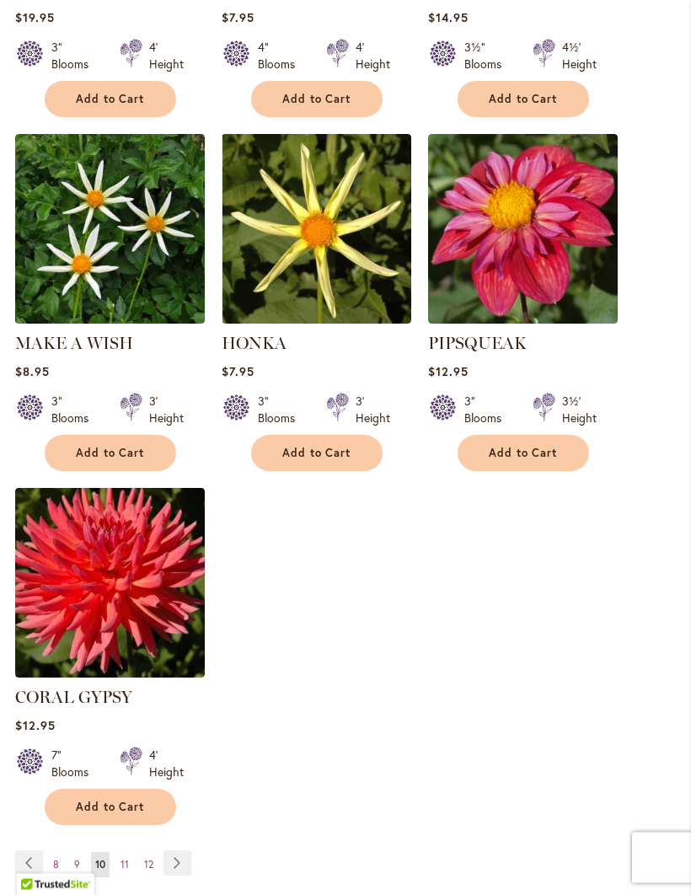
scroll to position [1781, 0]
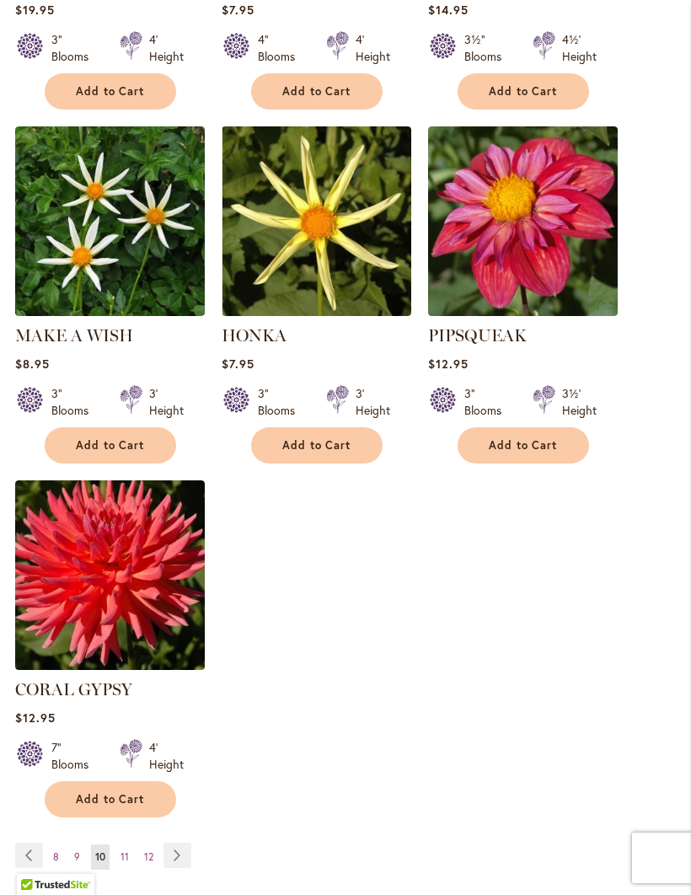
click at [81, 845] on link "Page 9" at bounding box center [77, 857] width 14 height 25
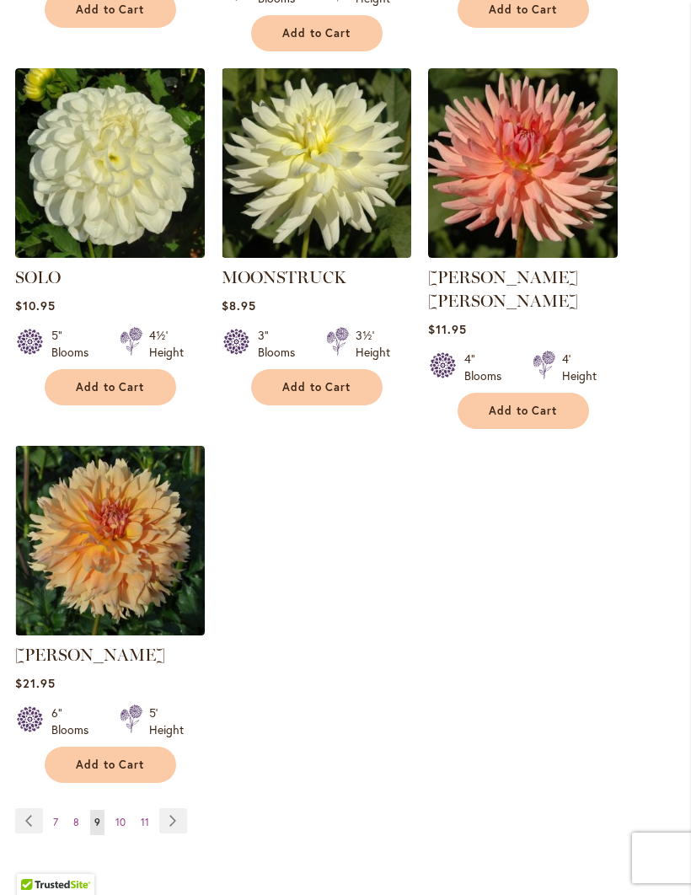
scroll to position [1876, 0]
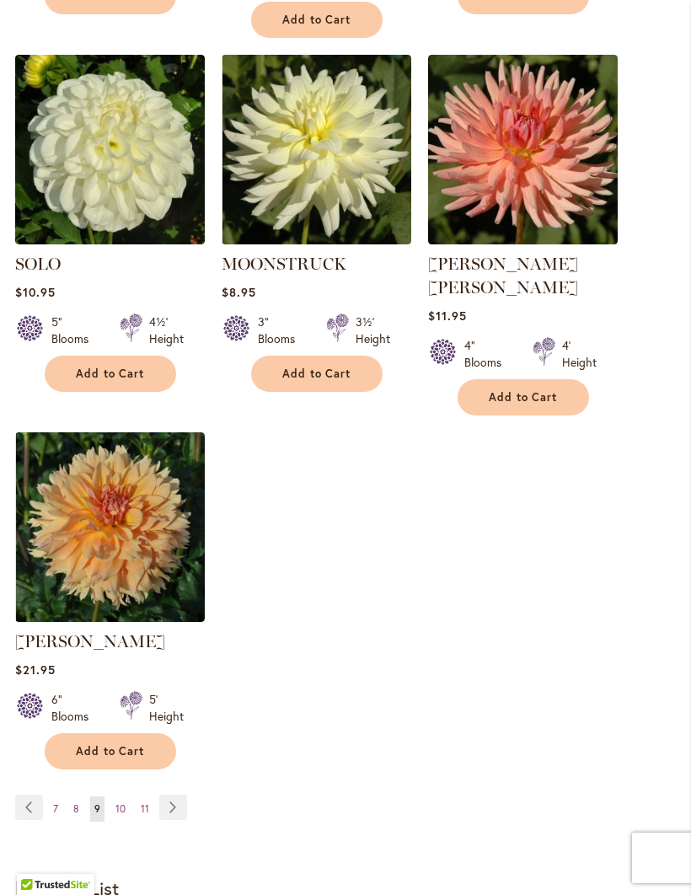
click at [80, 797] on link "Page 8" at bounding box center [76, 809] width 14 height 25
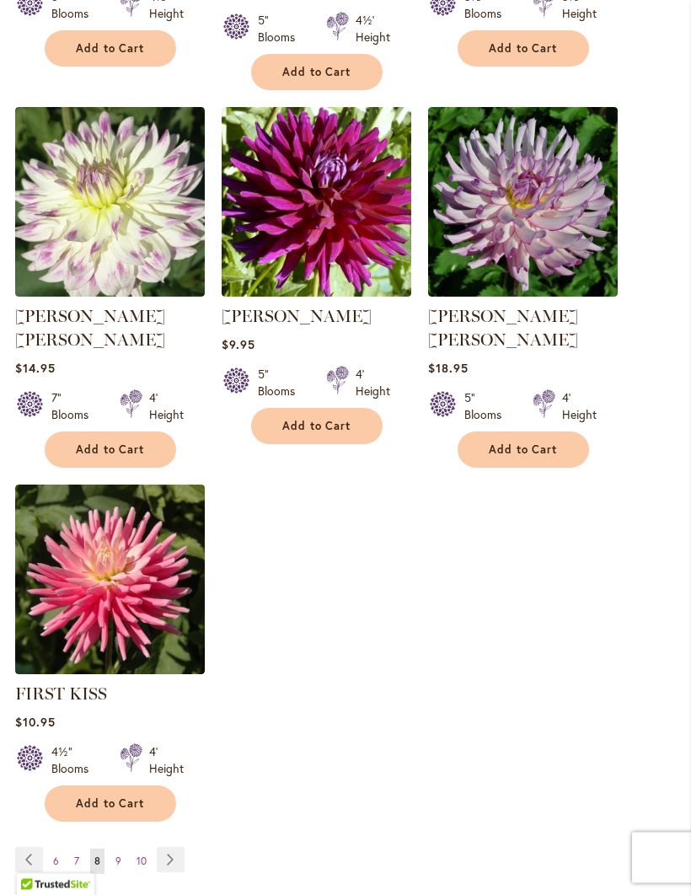
scroll to position [1800, 0]
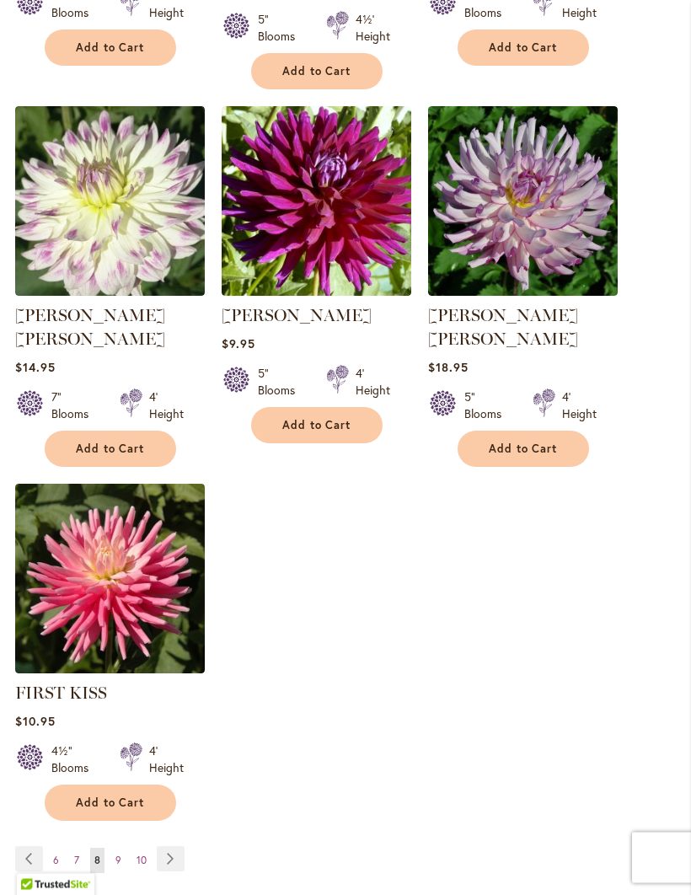
click at [74, 855] on span "7" at bounding box center [76, 861] width 5 height 13
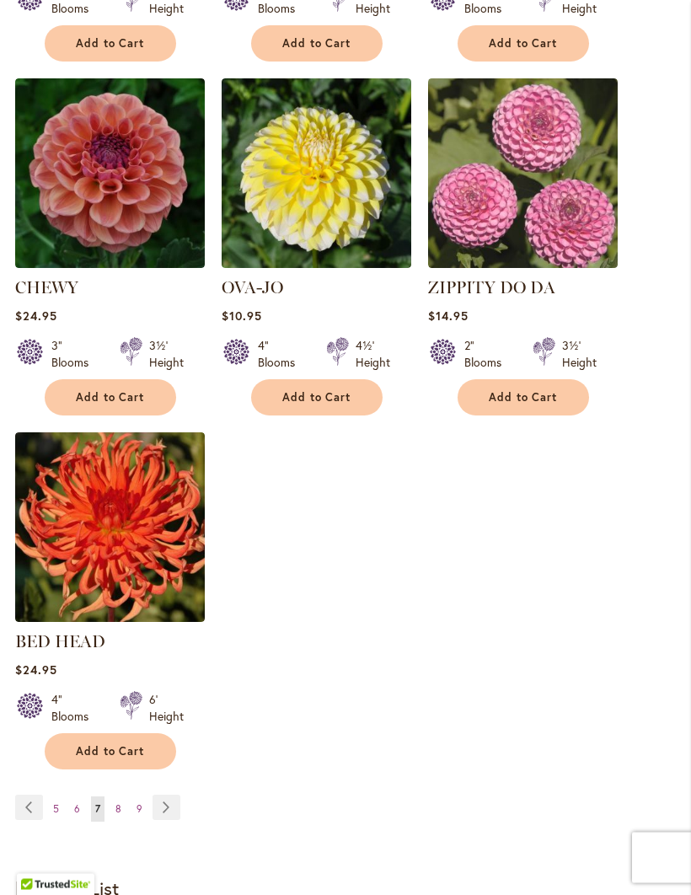
scroll to position [1832, 0]
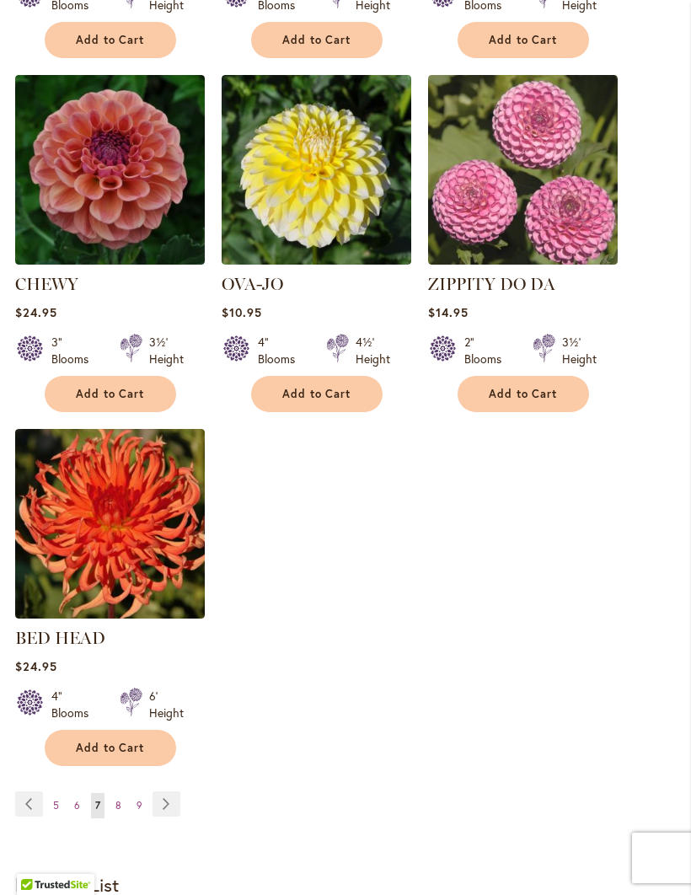
click at [78, 793] on link "Page 6" at bounding box center [77, 805] width 14 height 25
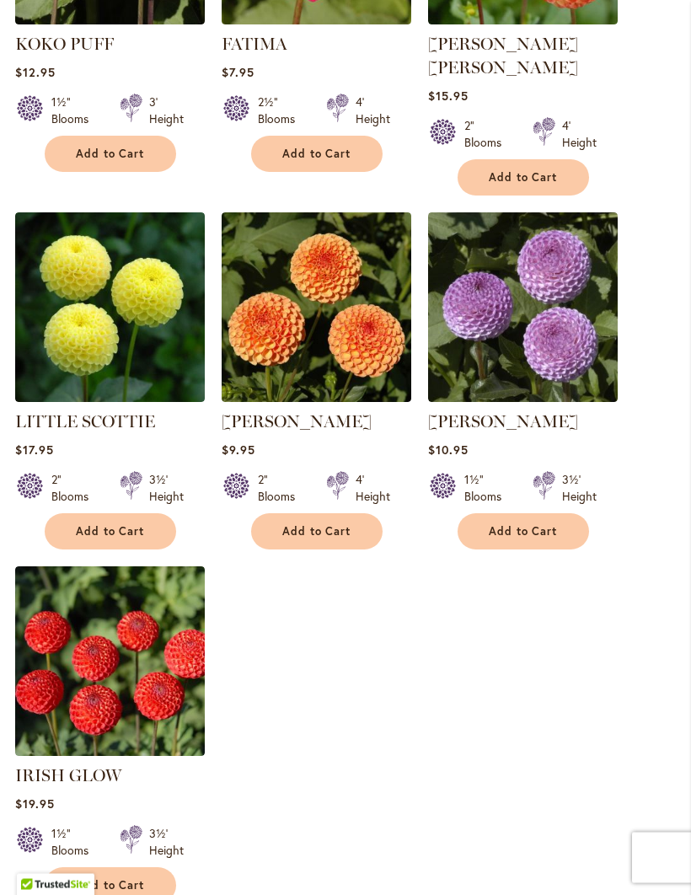
scroll to position [1768, 0]
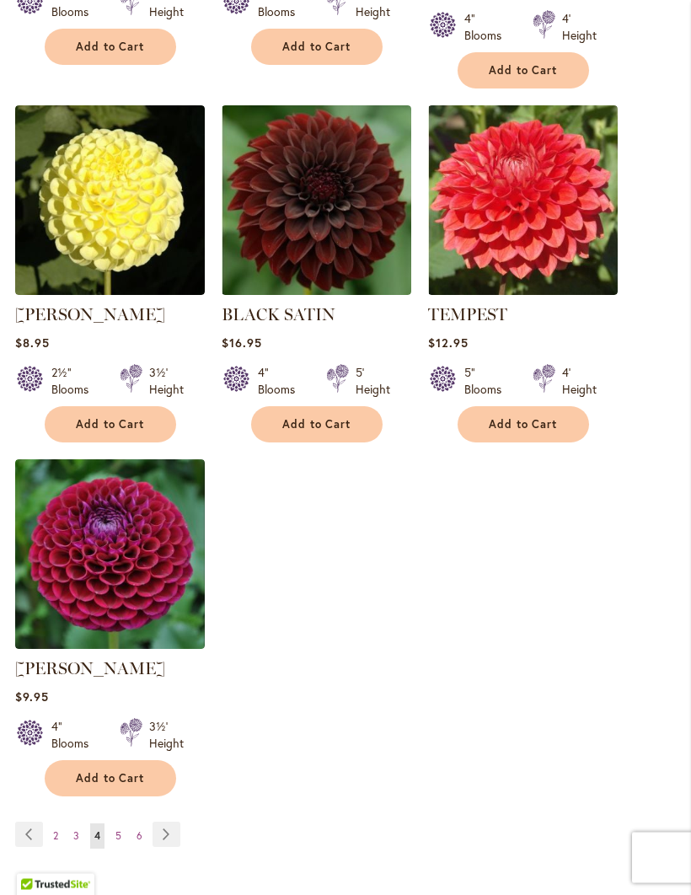
scroll to position [1849, 0]
click at [60, 824] on link "Page 2" at bounding box center [55, 836] width 13 height 25
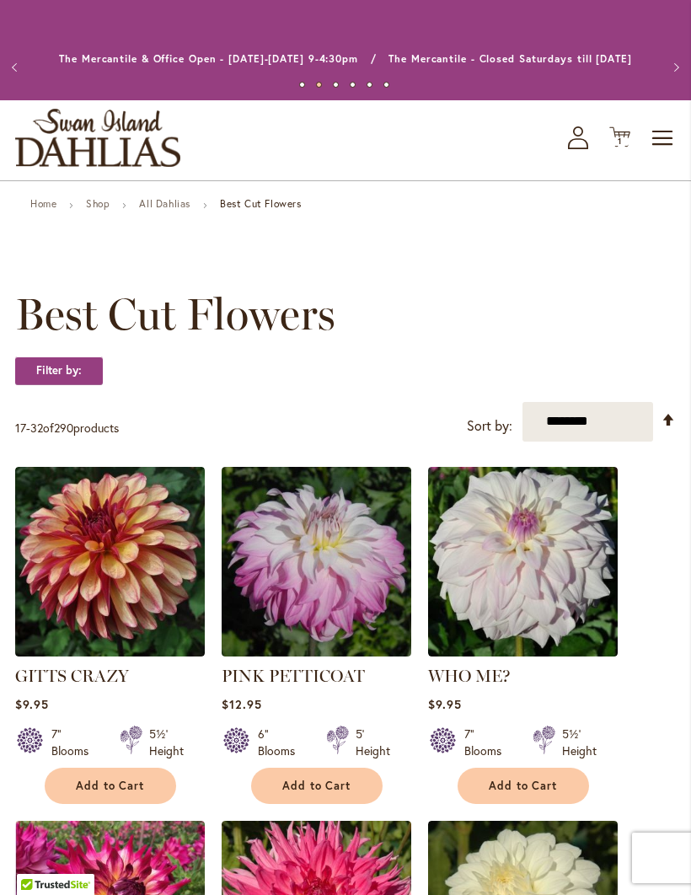
click at [78, 589] on img at bounding box center [110, 562] width 190 height 190
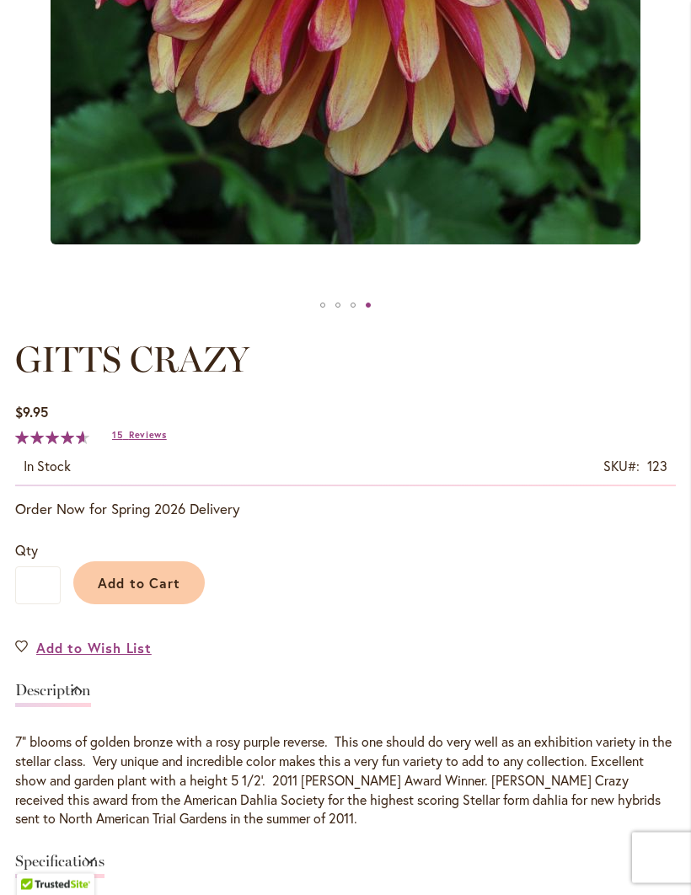
scroll to position [625, 0]
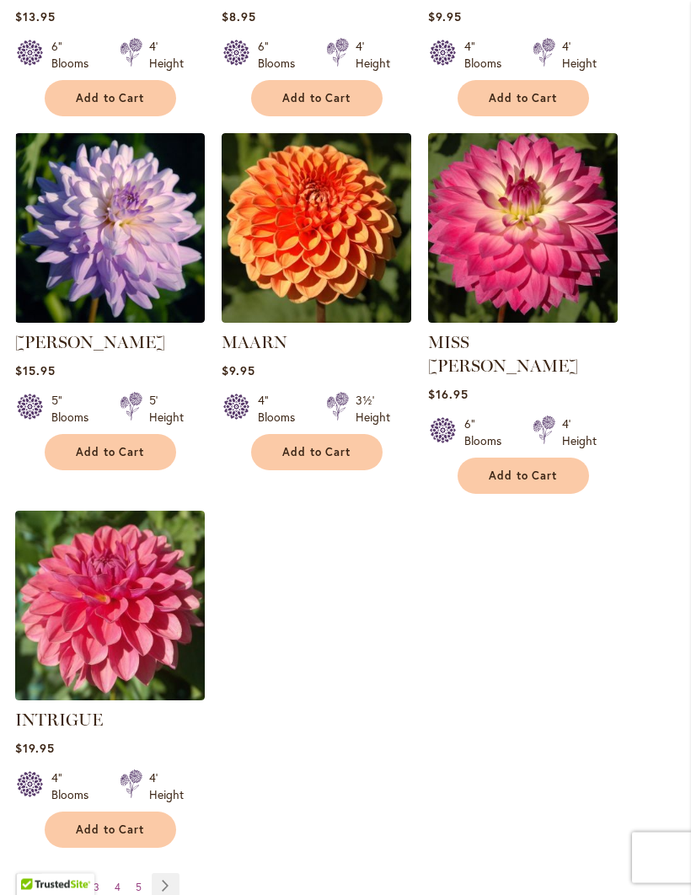
scroll to position [1753, 0]
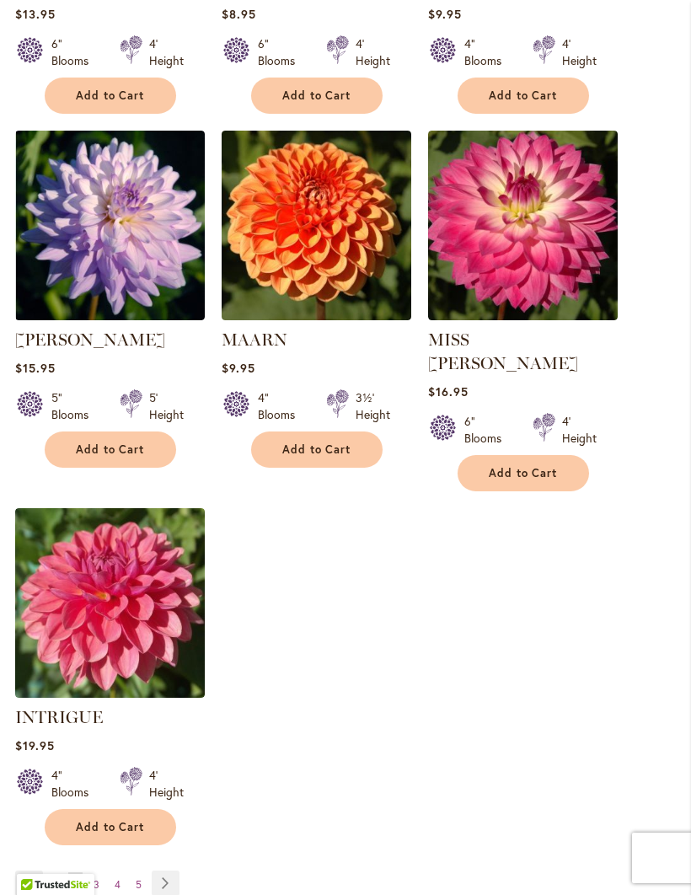
click at [61, 873] on link "Page 1" at bounding box center [55, 885] width 13 height 25
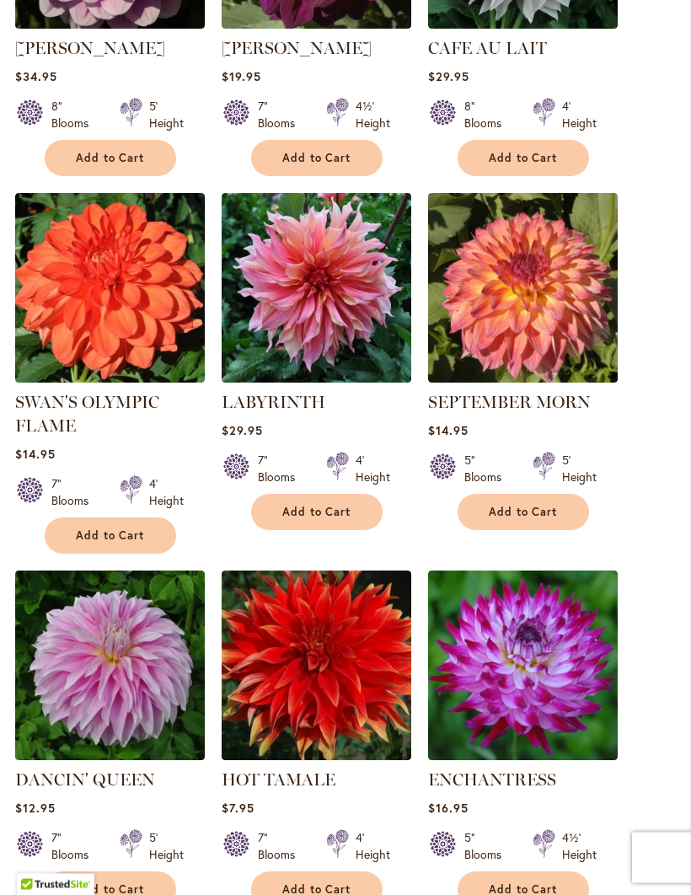
scroll to position [633, 0]
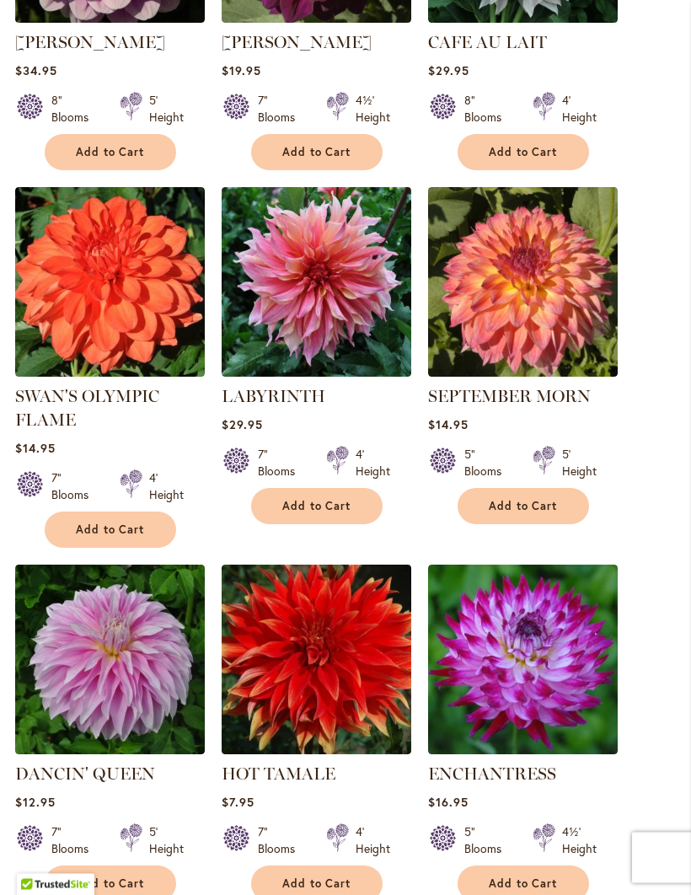
click at [293, 311] on img at bounding box center [317, 283] width 190 height 190
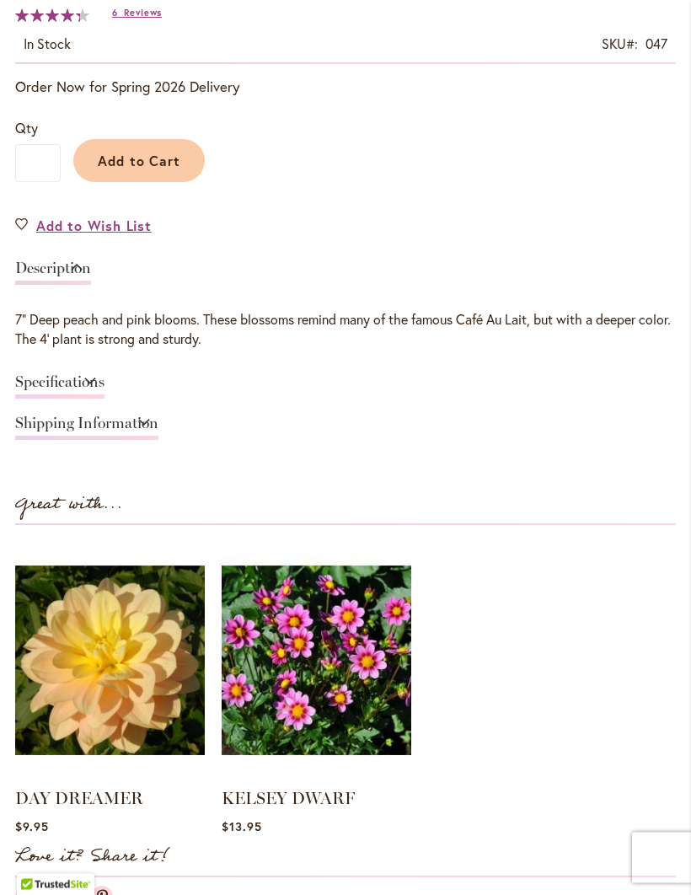
scroll to position [1041, 0]
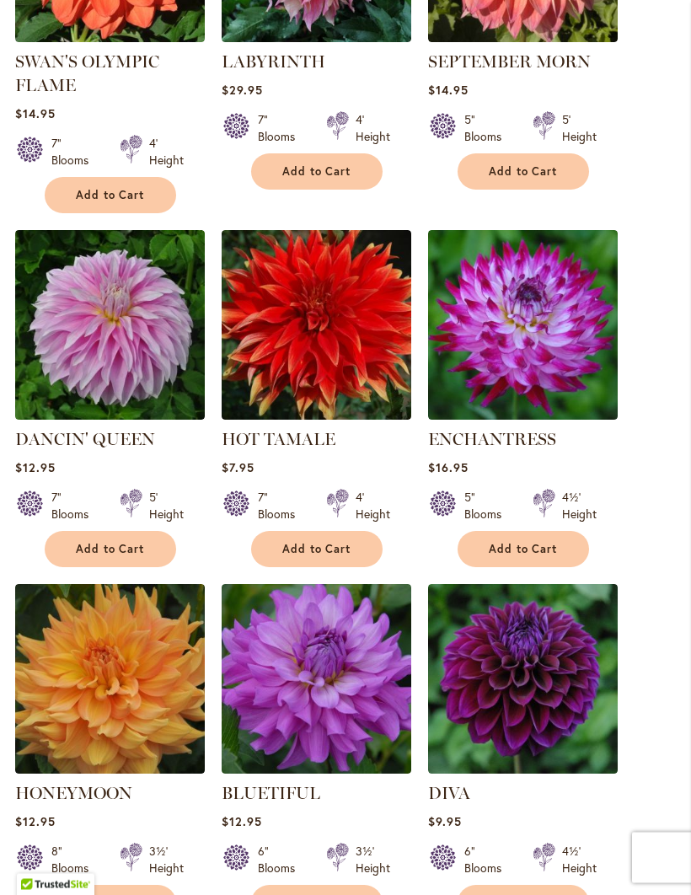
scroll to position [969, 0]
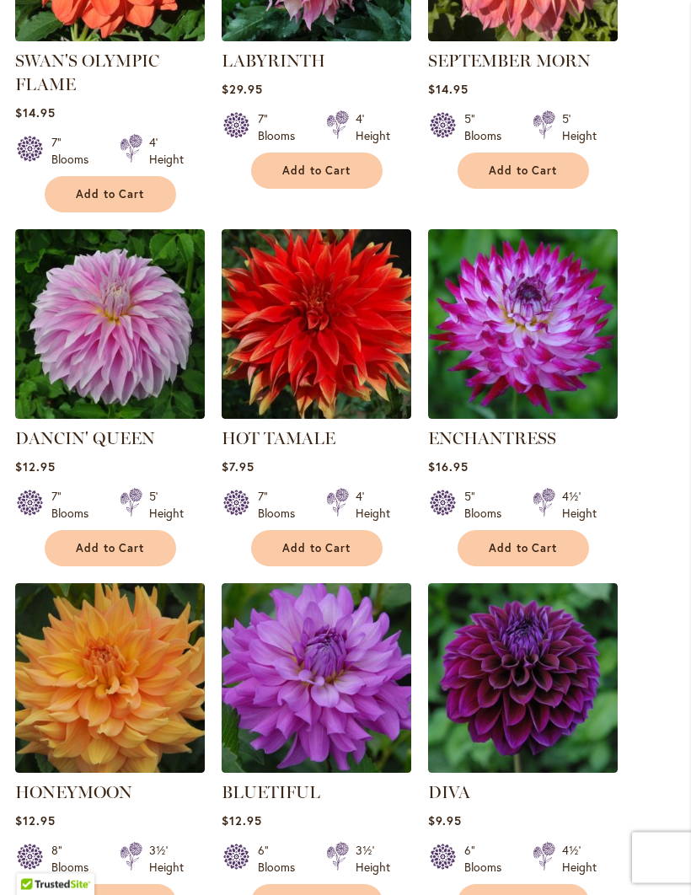
click at [94, 684] on img at bounding box center [110, 679] width 190 height 190
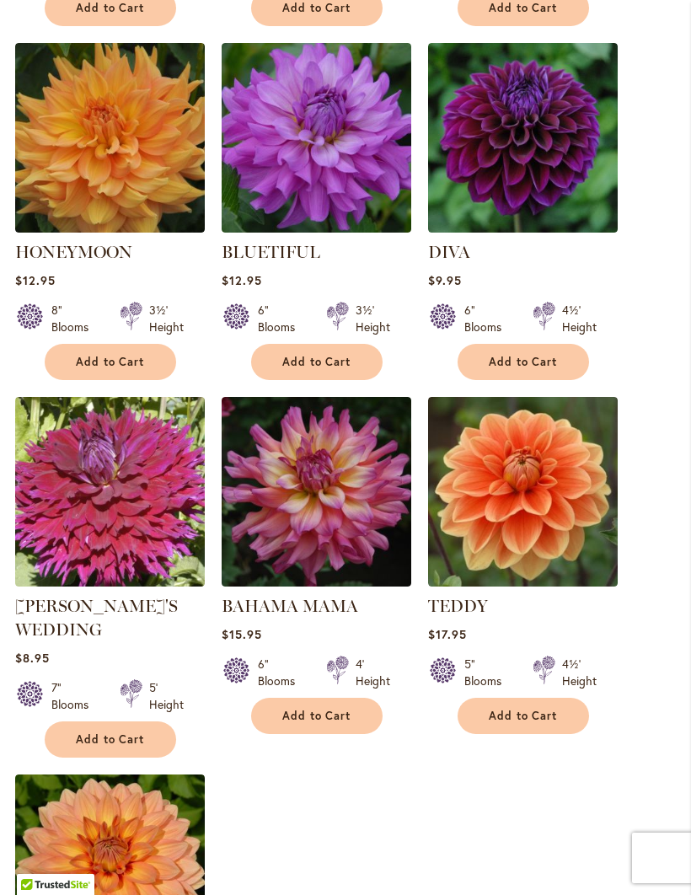
scroll to position [1505, 0]
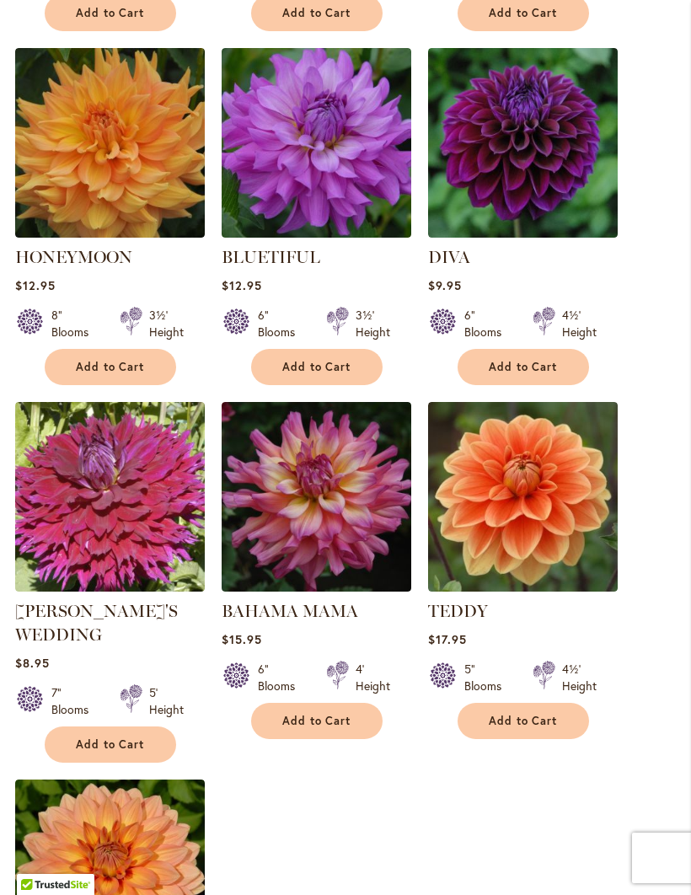
click at [110, 536] on img at bounding box center [110, 497] width 190 height 190
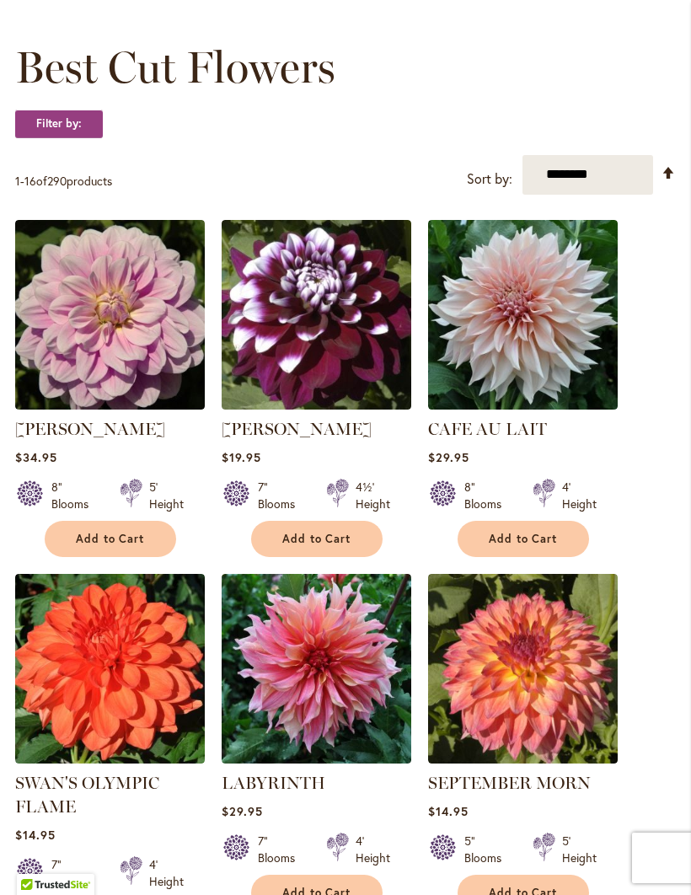
scroll to position [240, 0]
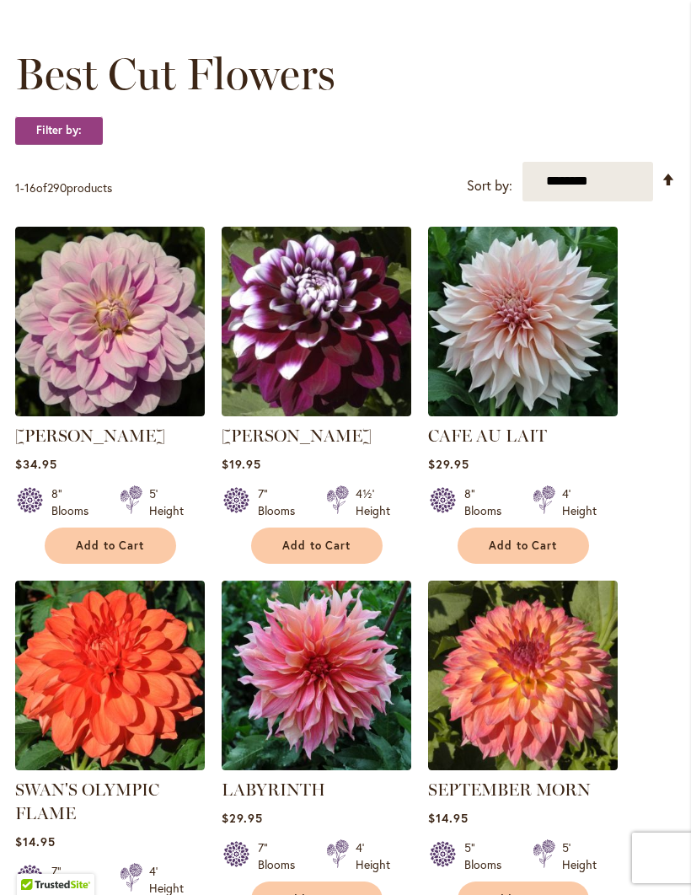
click at [81, 323] on img at bounding box center [110, 322] width 190 height 190
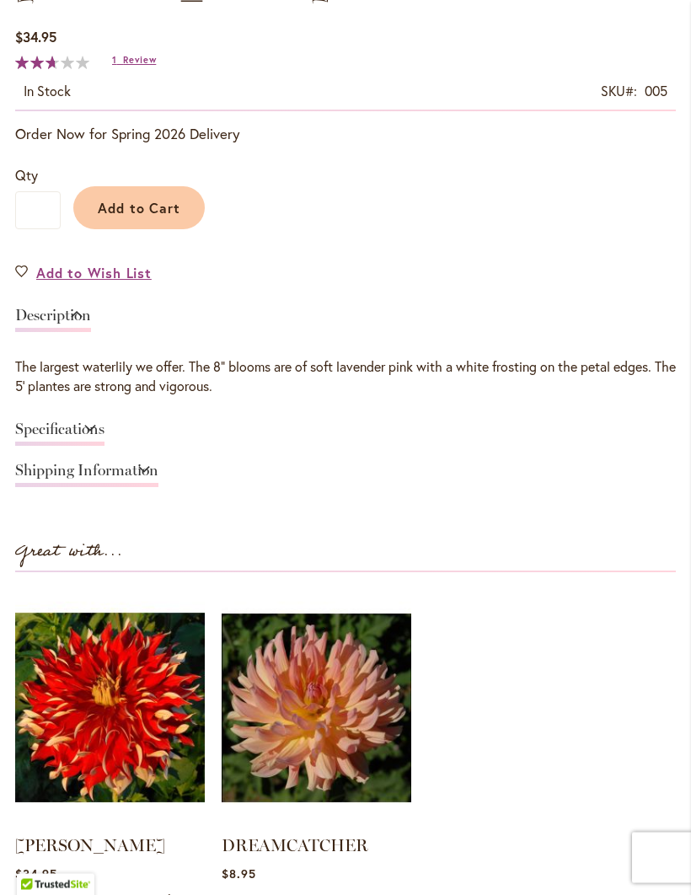
scroll to position [1063, 0]
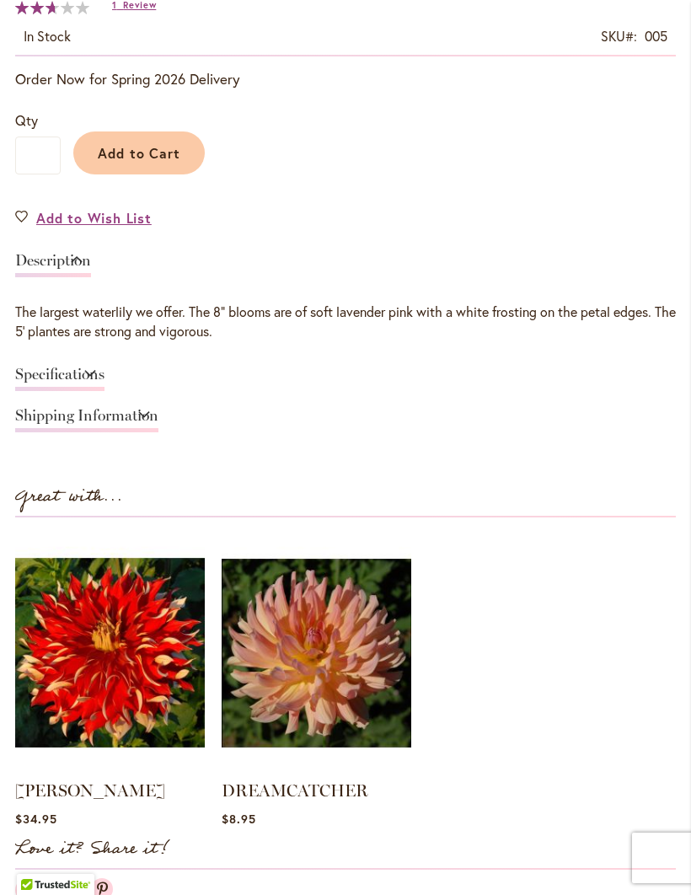
click at [78, 678] on img at bounding box center [110, 653] width 190 height 237
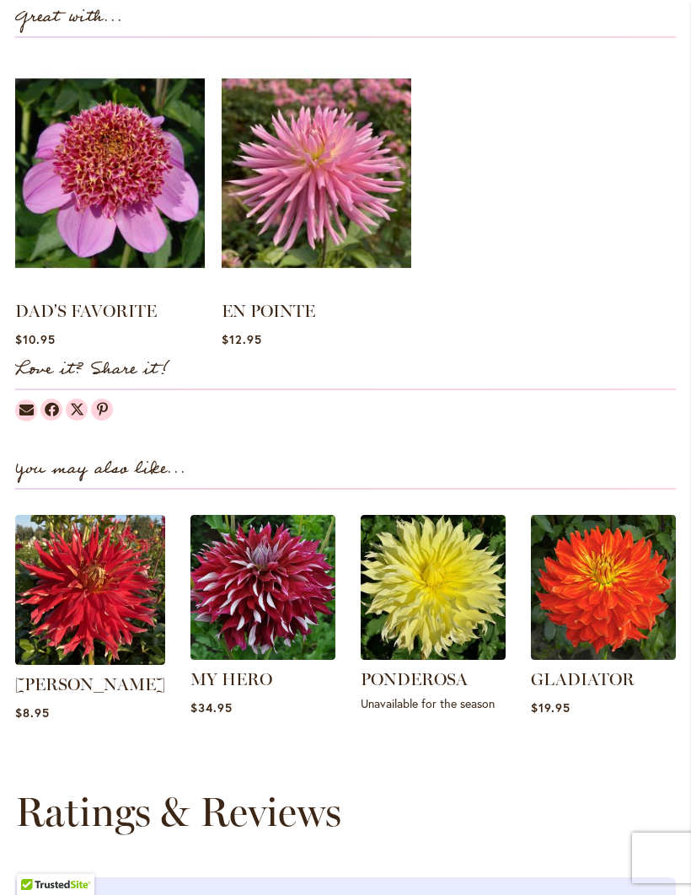
scroll to position [1563, 0]
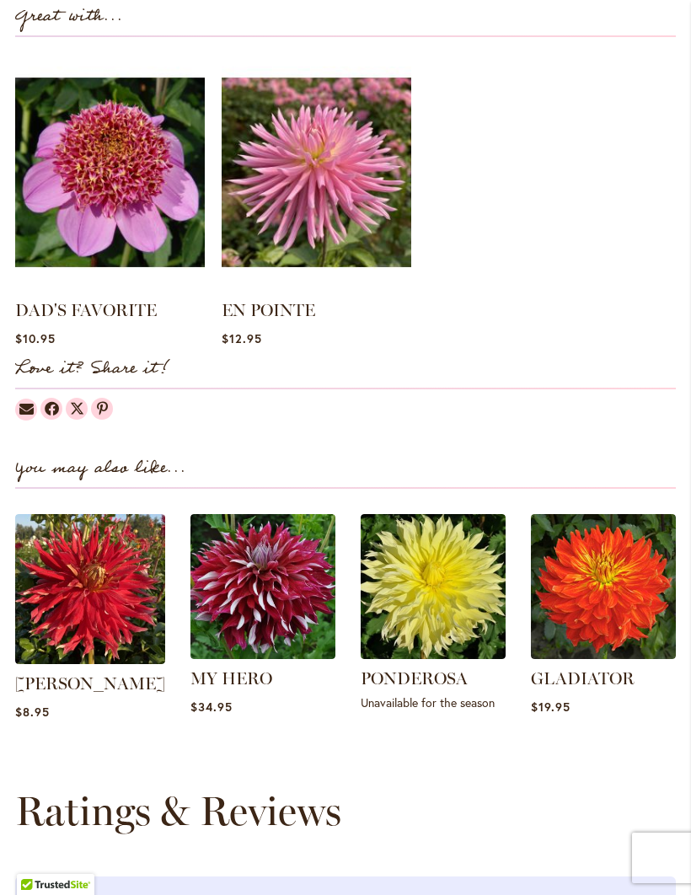
click at [89, 175] on img at bounding box center [110, 172] width 190 height 237
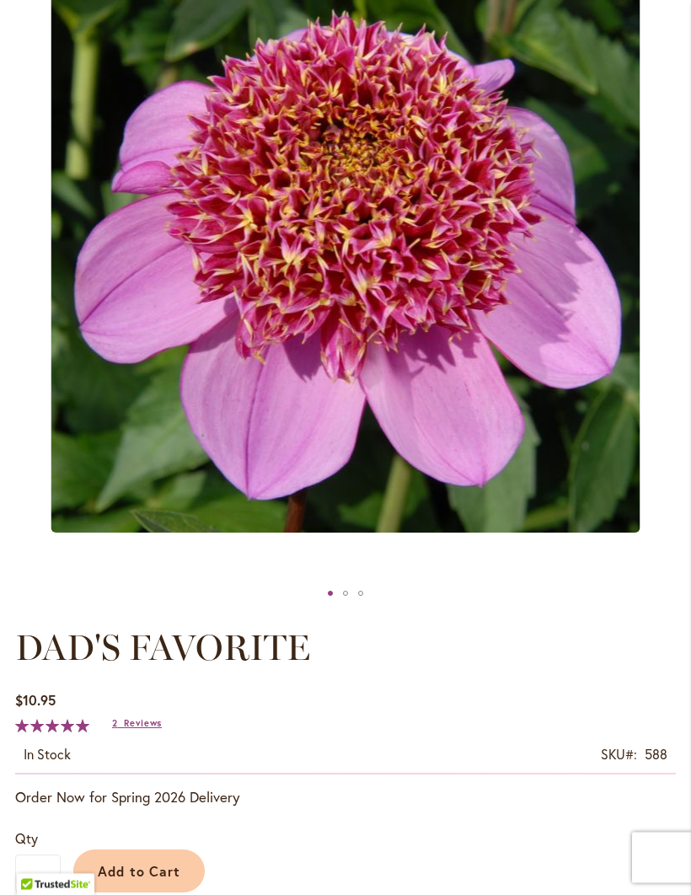
scroll to position [321, 0]
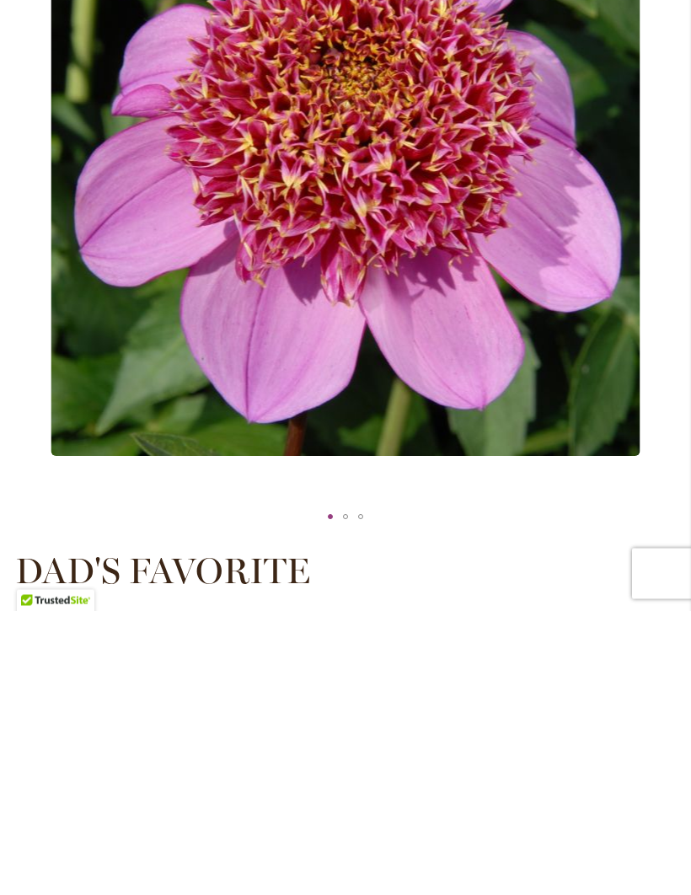
scroll to position [422, 0]
